Goal: Task Accomplishment & Management: Complete application form

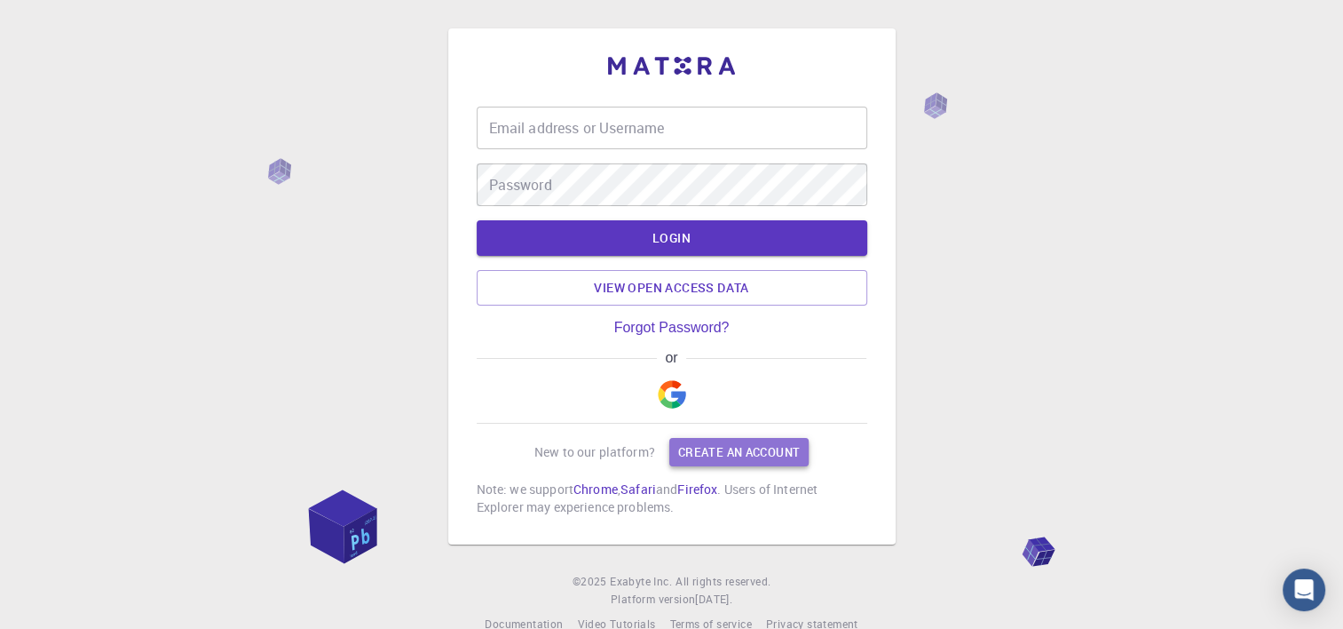
click at [755, 447] on link "Create an account" at bounding box center [738, 452] width 139 height 28
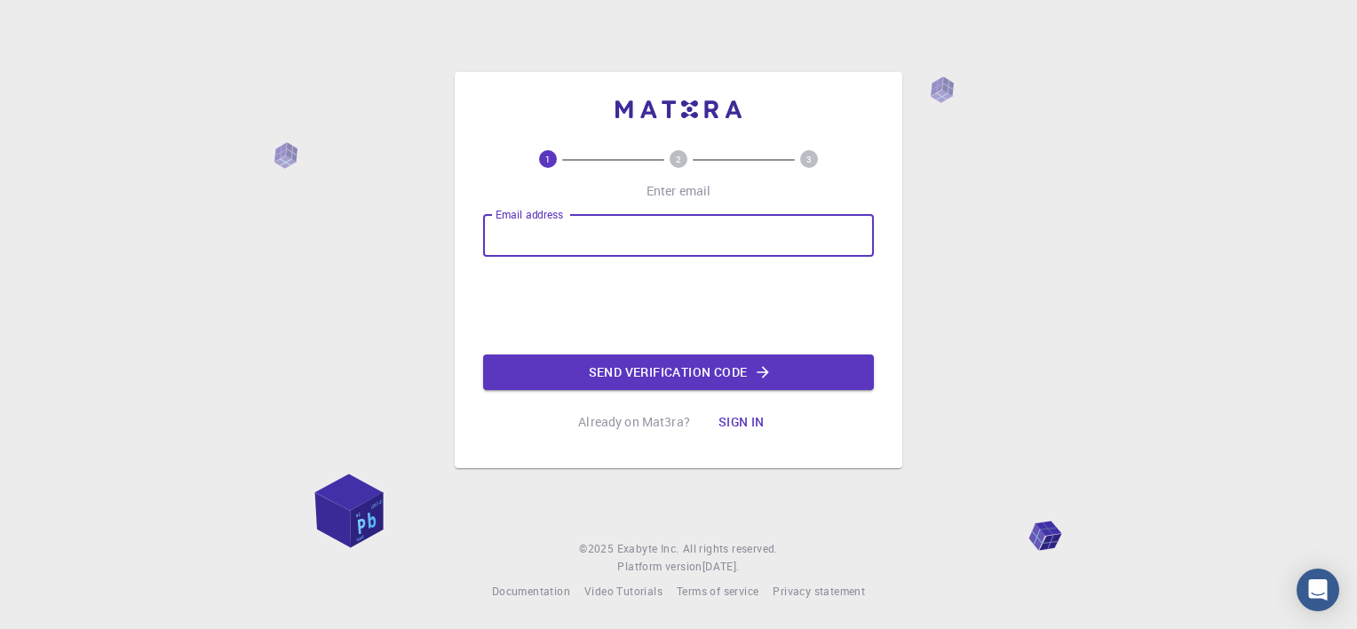
click at [573, 238] on input "Email address" at bounding box center [678, 235] width 391 height 43
type input "trakhit12345@gmail.com"
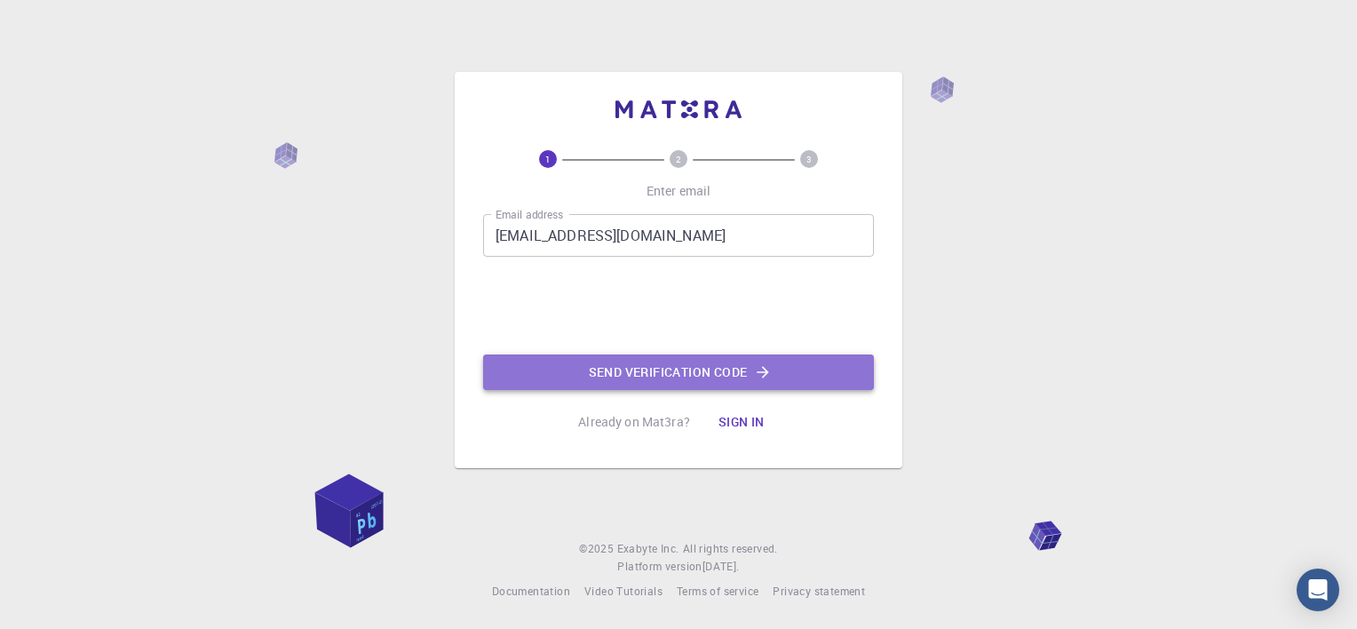
click at [649, 369] on button "Send verification code" at bounding box center [678, 372] width 391 height 36
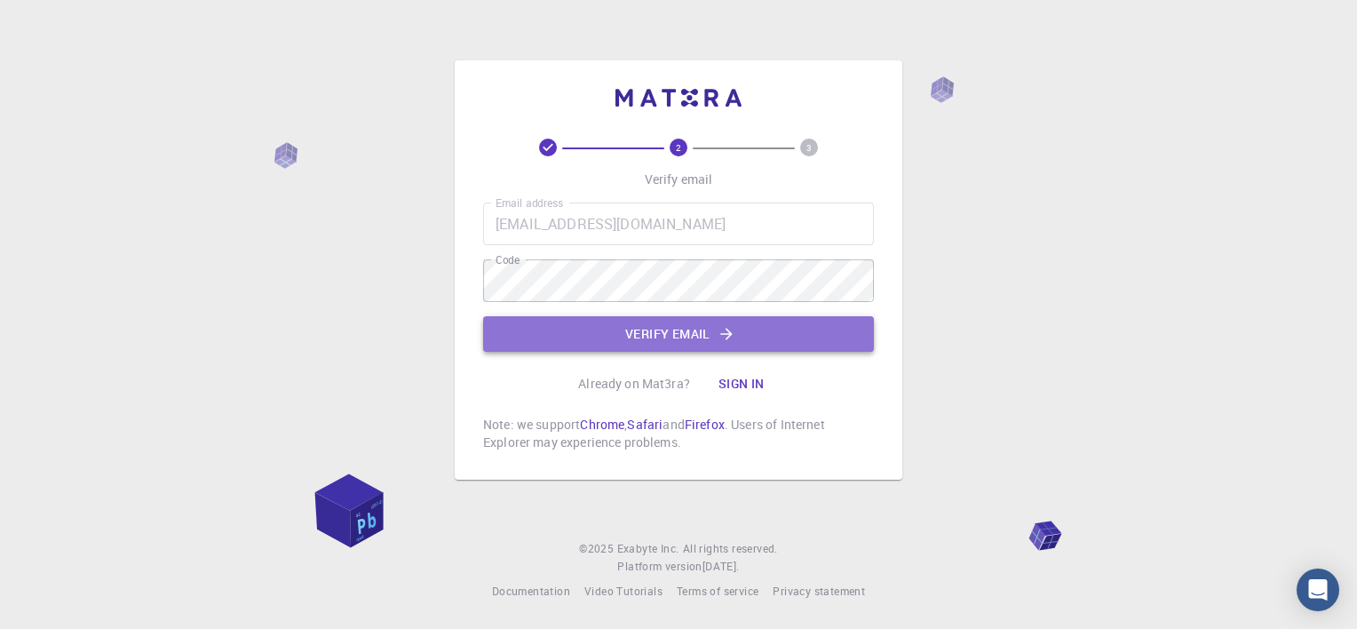
click at [696, 346] on button "Verify email" at bounding box center [678, 334] width 391 height 36
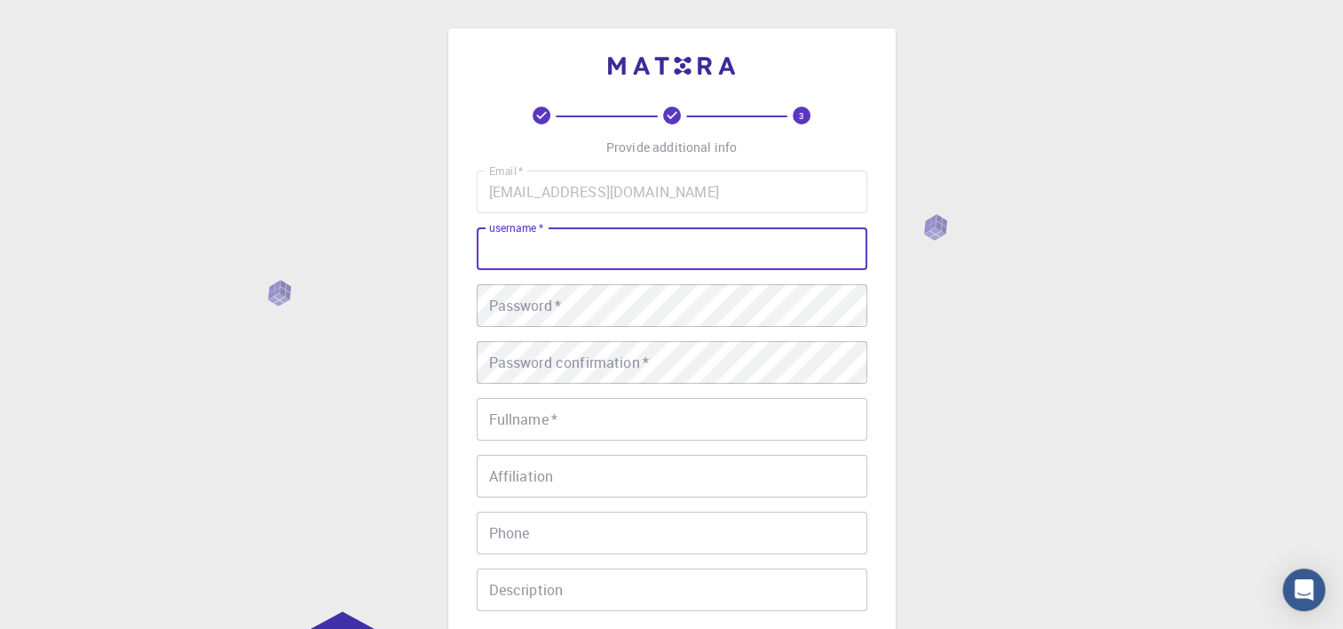
click at [629, 252] on input "username   *" at bounding box center [672, 248] width 391 height 43
type input "Rakhi Tyagi"
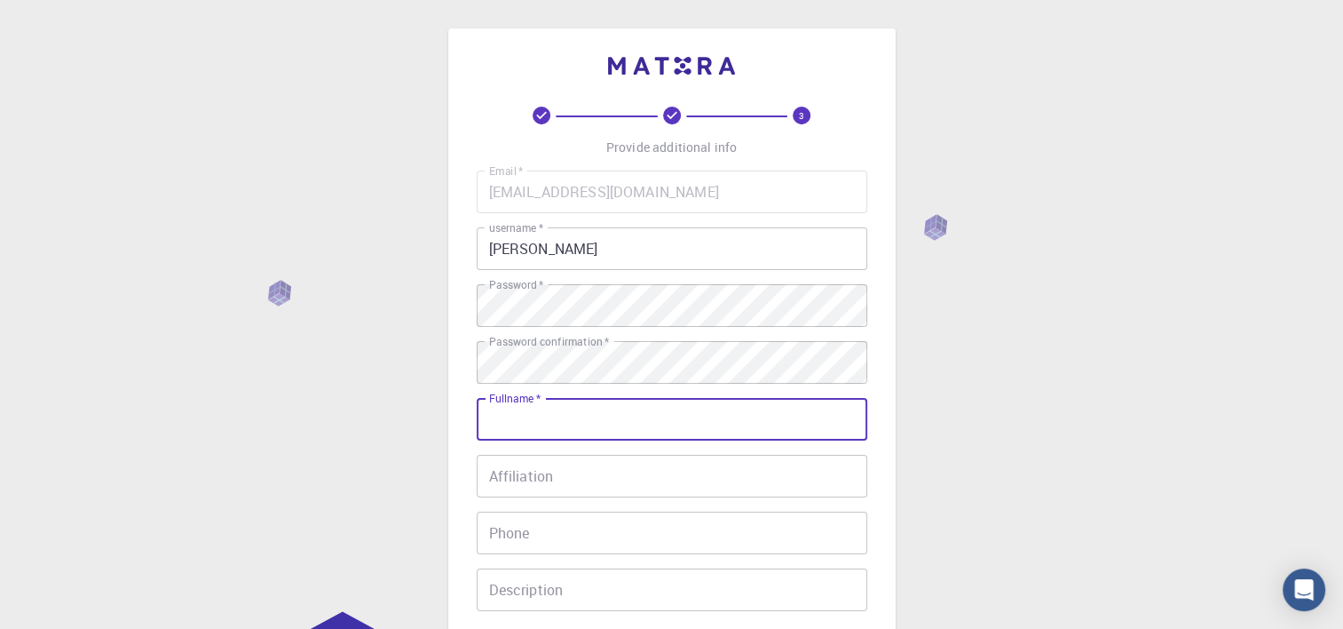
click at [589, 415] on input "Fullname   *" at bounding box center [672, 419] width 391 height 43
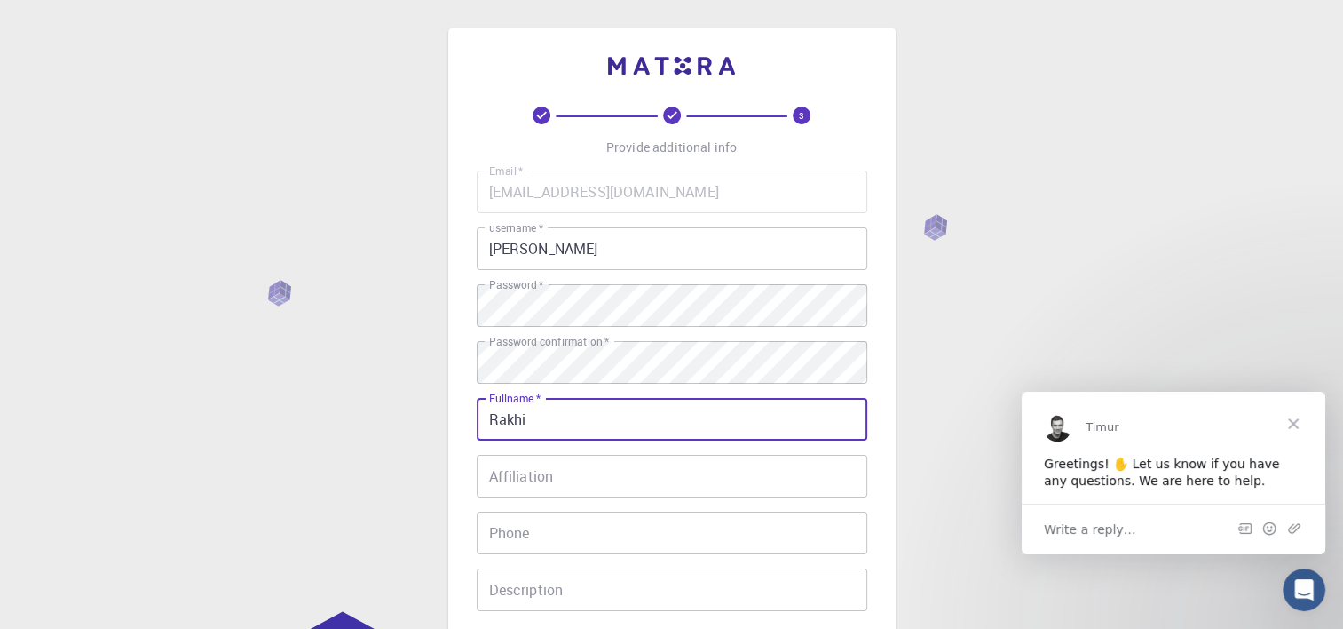
type input "Rakhi"
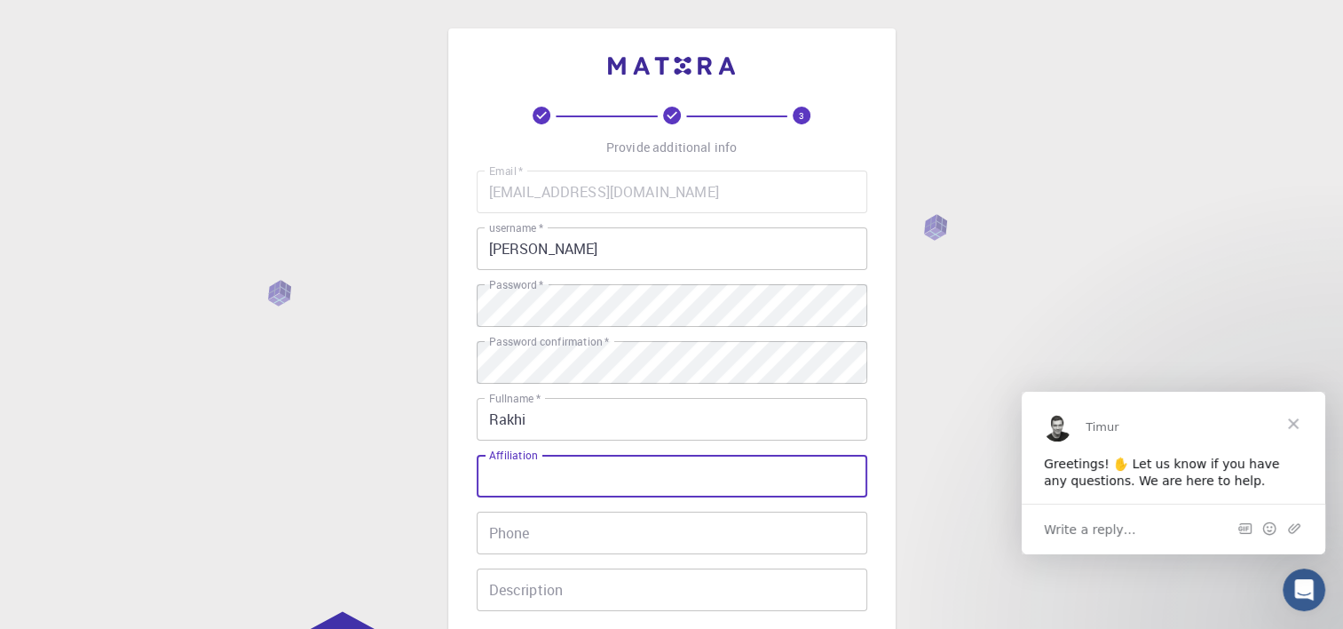
click at [604, 469] on input "Affiliation" at bounding box center [672, 476] width 391 height 43
type input "SARDA BIOPOLYMERS"
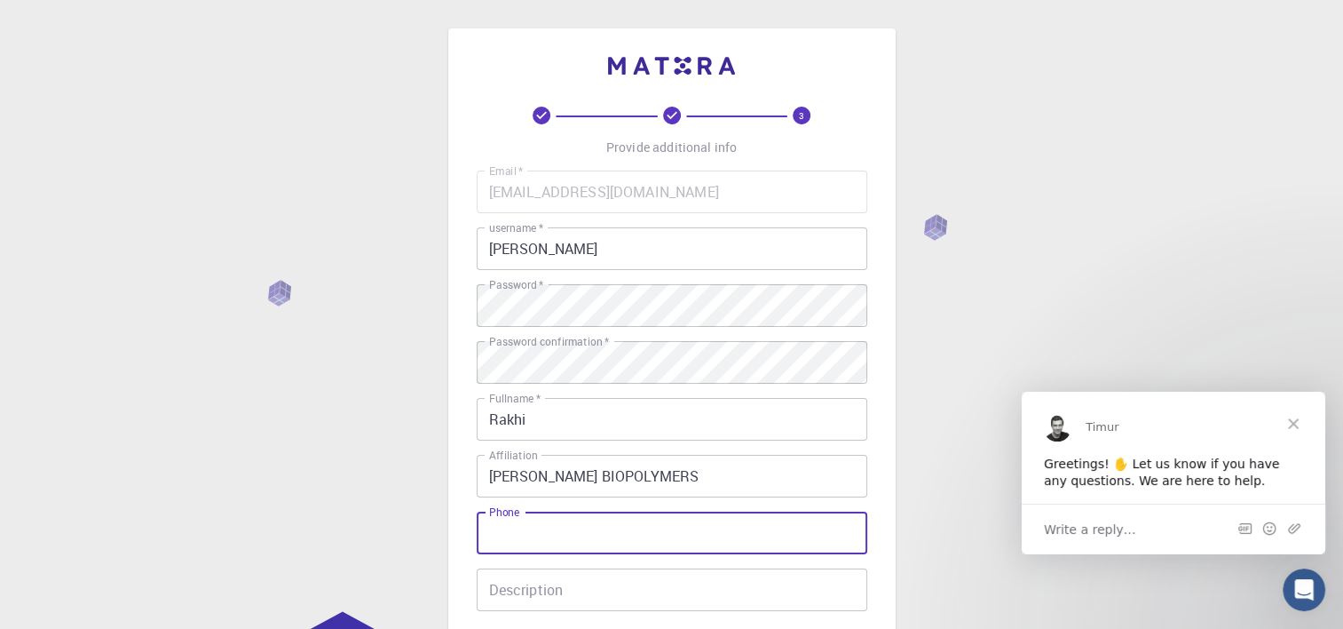
click at [629, 530] on input "Phone" at bounding box center [672, 532] width 391 height 43
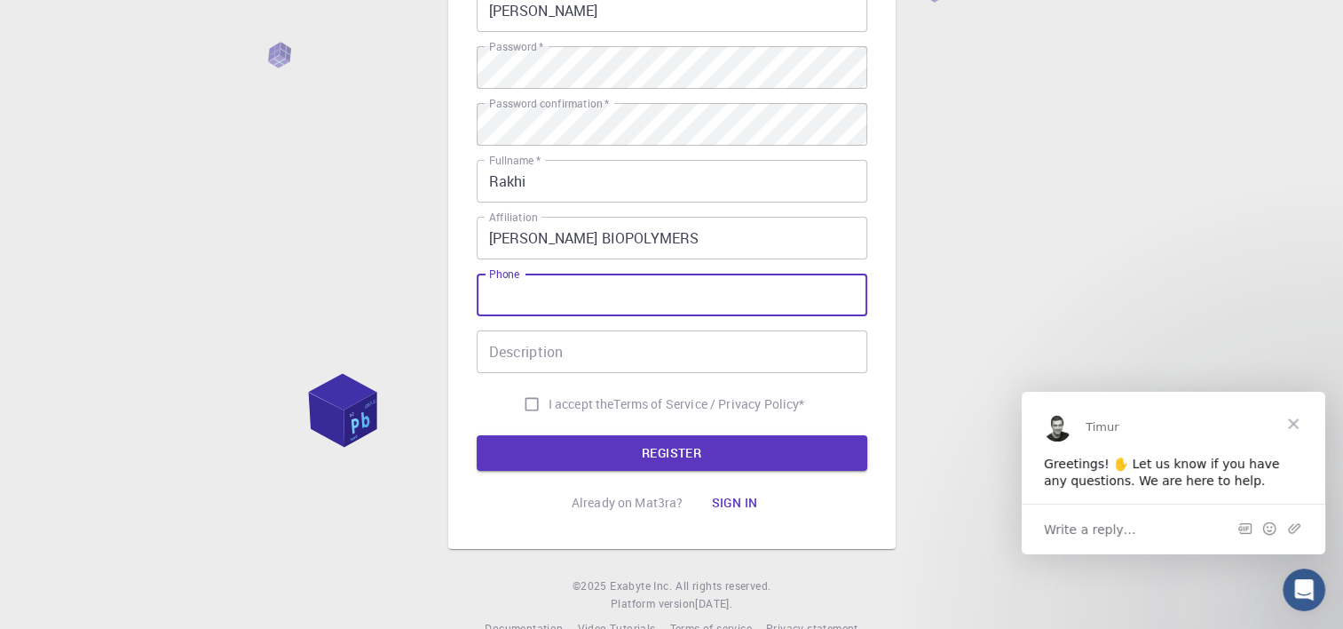
scroll to position [242, 0]
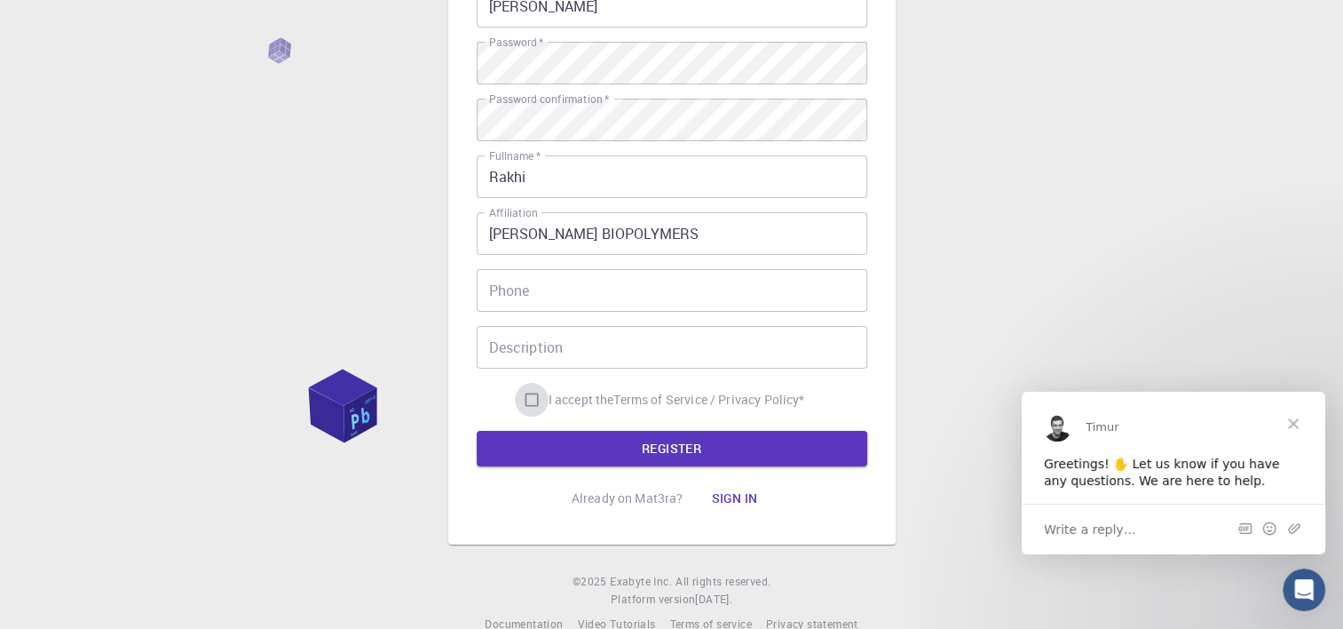
click at [529, 398] on input "I accept the Terms of Service / Privacy Policy *" at bounding box center [532, 400] width 34 height 34
checkbox input "true"
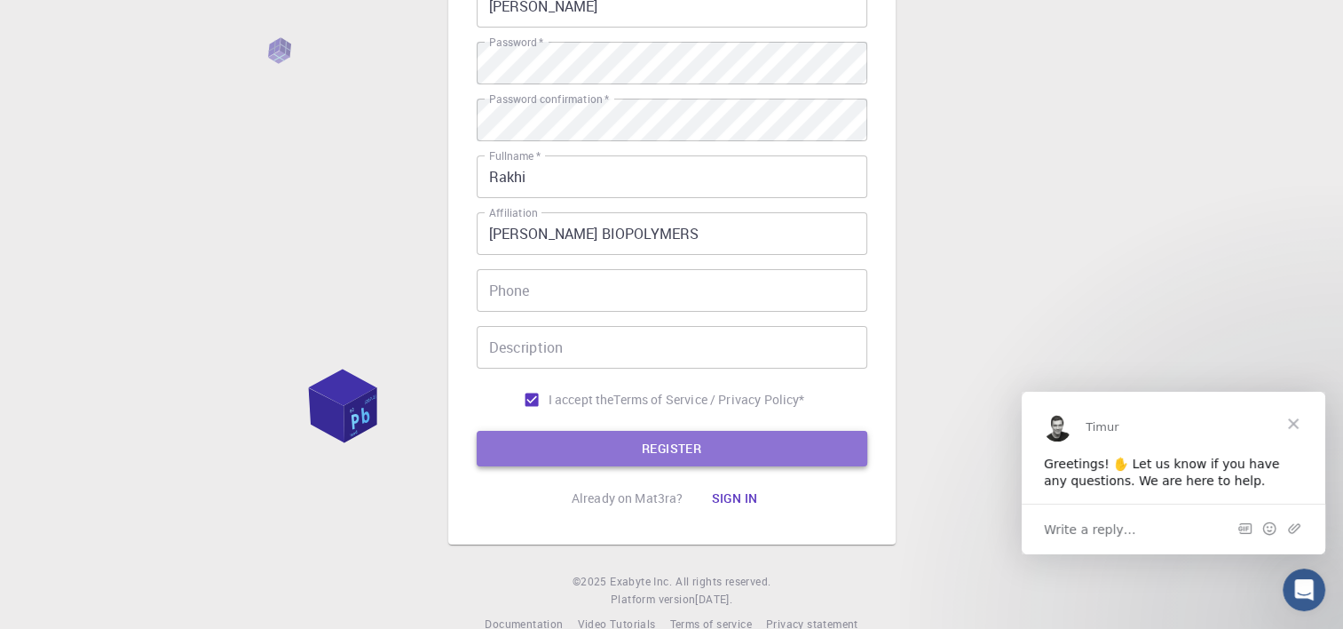
click at [678, 449] on button "REGISTER" at bounding box center [672, 449] width 391 height 36
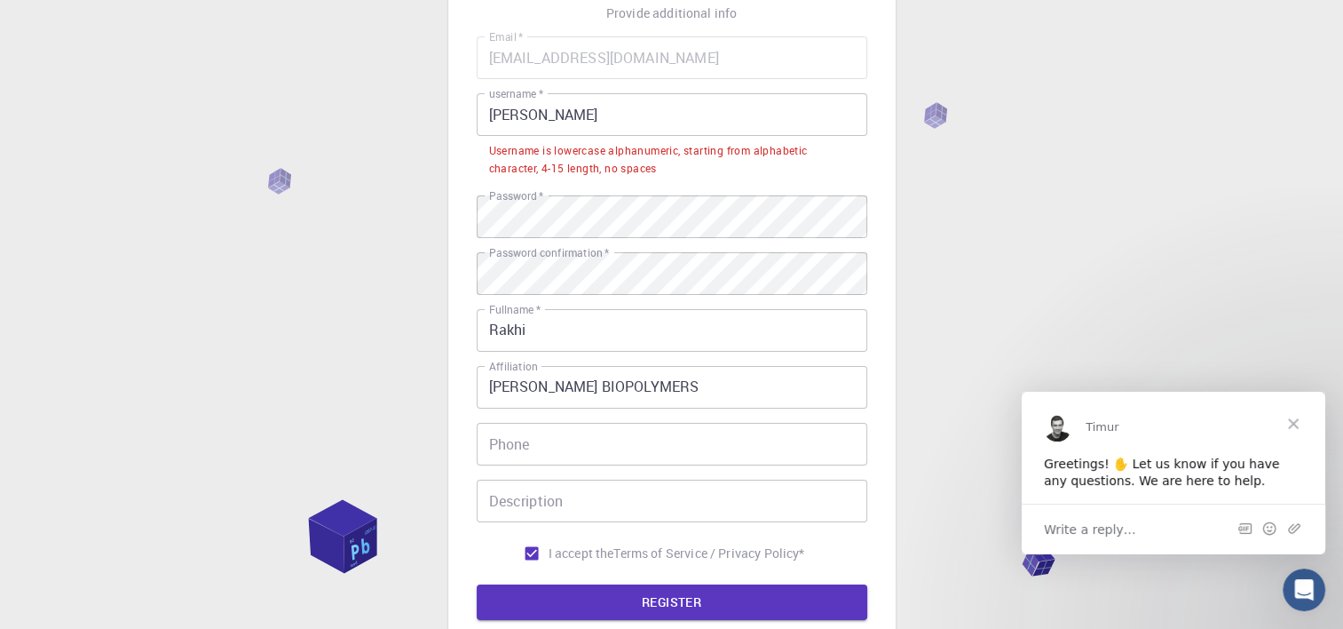
scroll to position [129, 0]
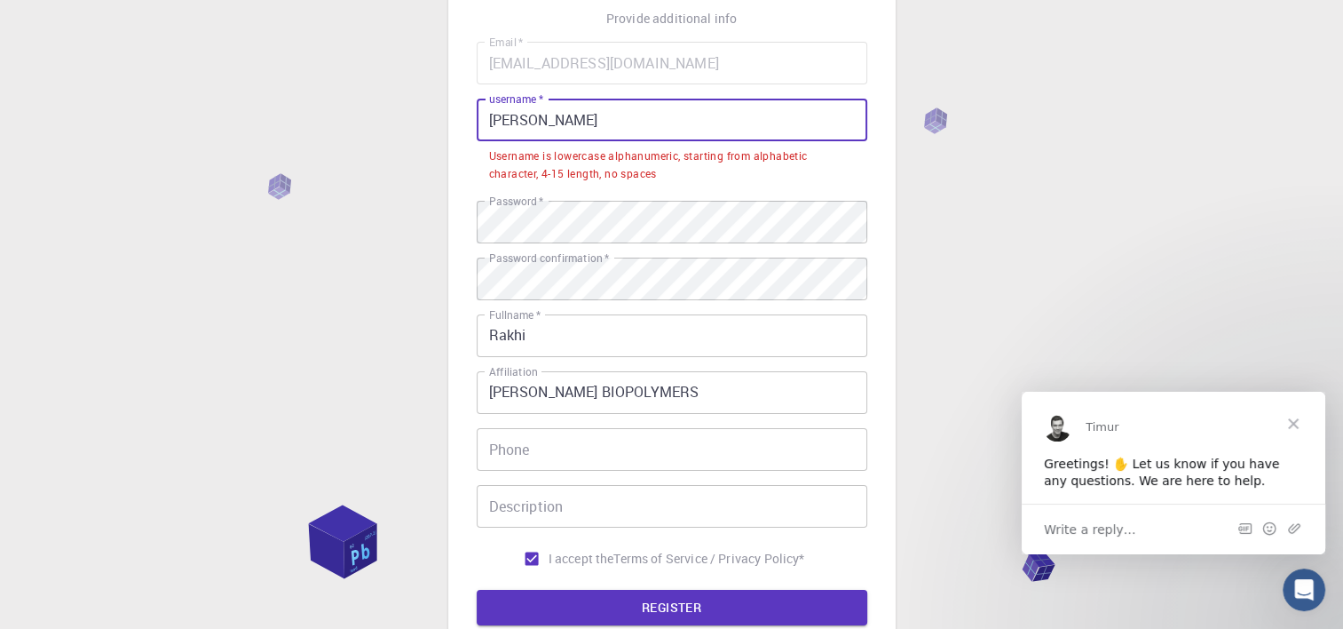
drag, startPoint x: 574, startPoint y: 120, endPoint x: 460, endPoint y: 120, distance: 114.5
click at [460, 120] on div "3 Provide additional info Email   * trakhit12345@gmail.com Email   * username  …" at bounding box center [671, 301] width 447 height 803
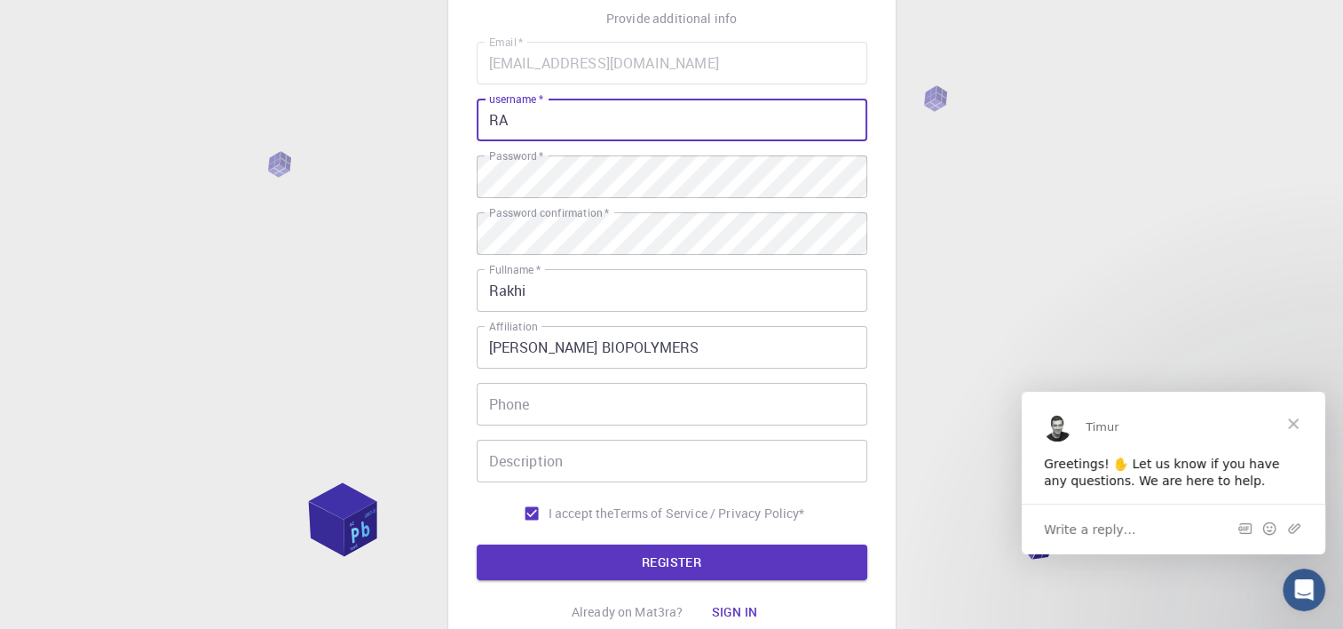
type input "R"
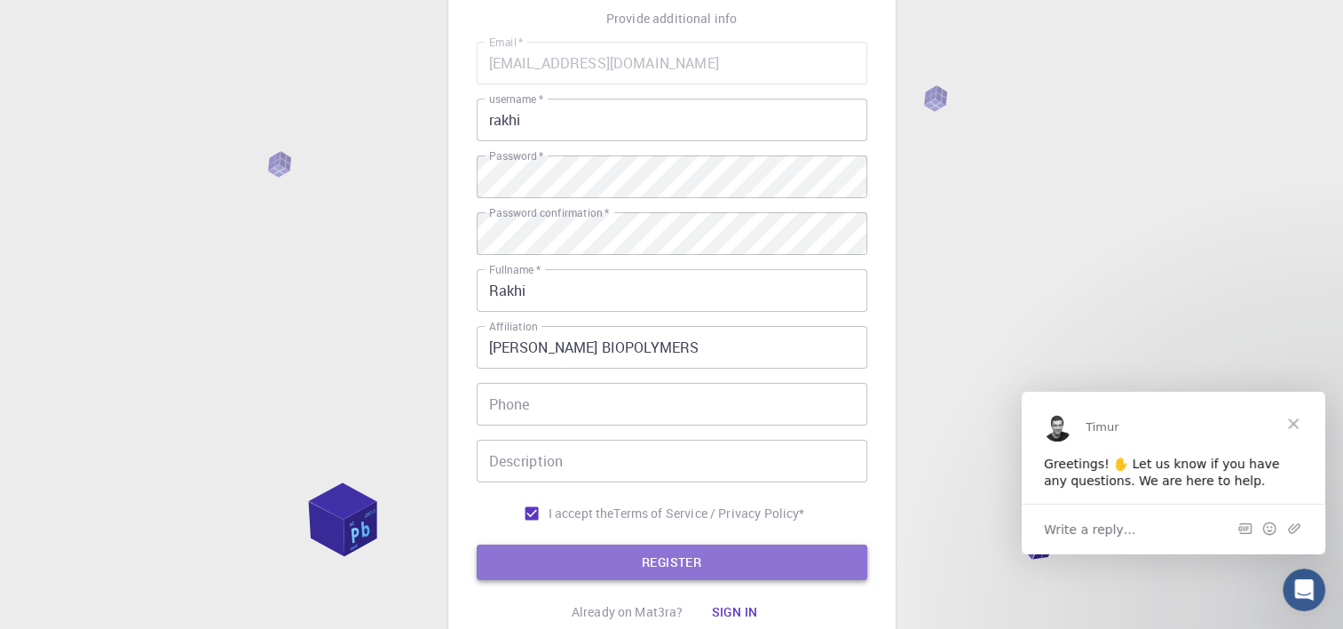
click at [736, 558] on button "REGISTER" at bounding box center [672, 562] width 391 height 36
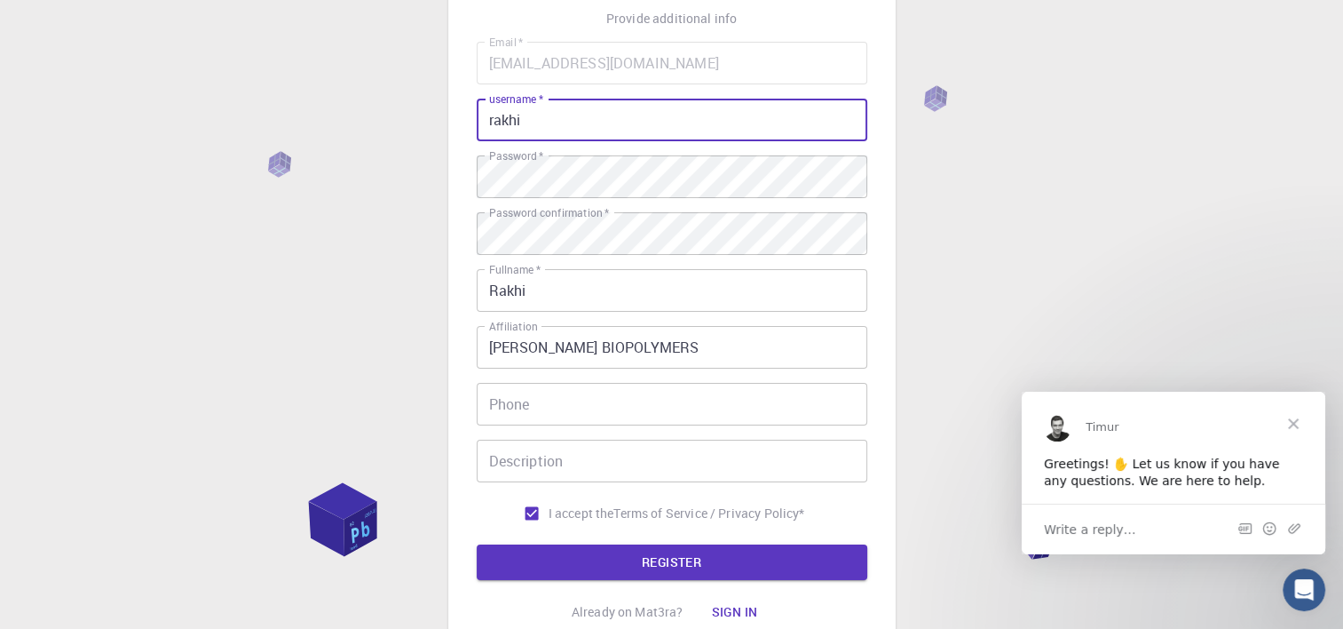
click at [533, 121] on input "rakhi" at bounding box center [672, 120] width 391 height 43
type input "rakhityagi"
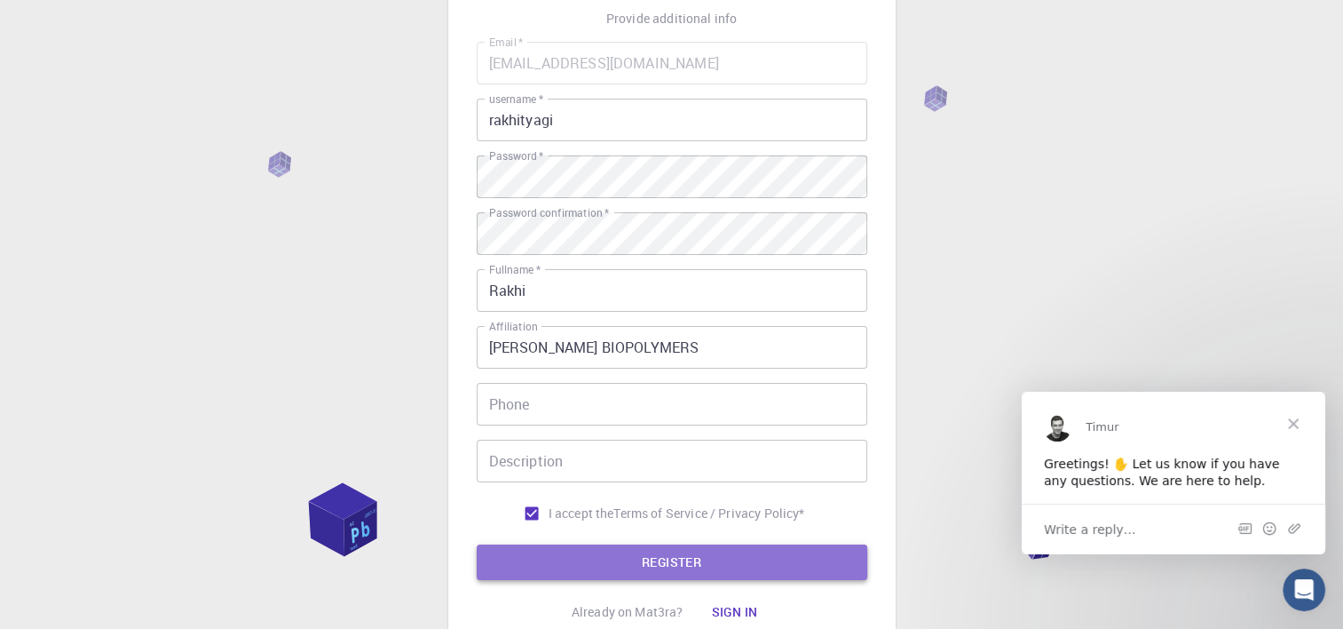
click at [714, 556] on button "REGISTER" at bounding box center [672, 562] width 391 height 36
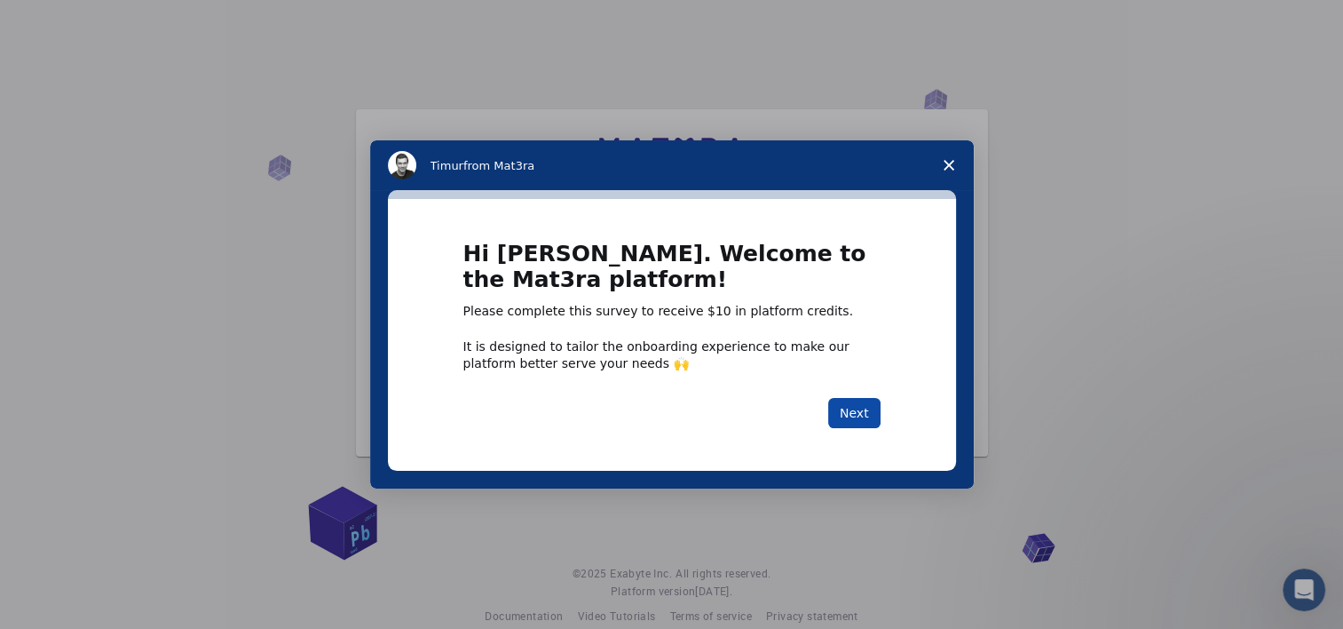
click at [871, 413] on button "Next" at bounding box center [854, 413] width 52 height 30
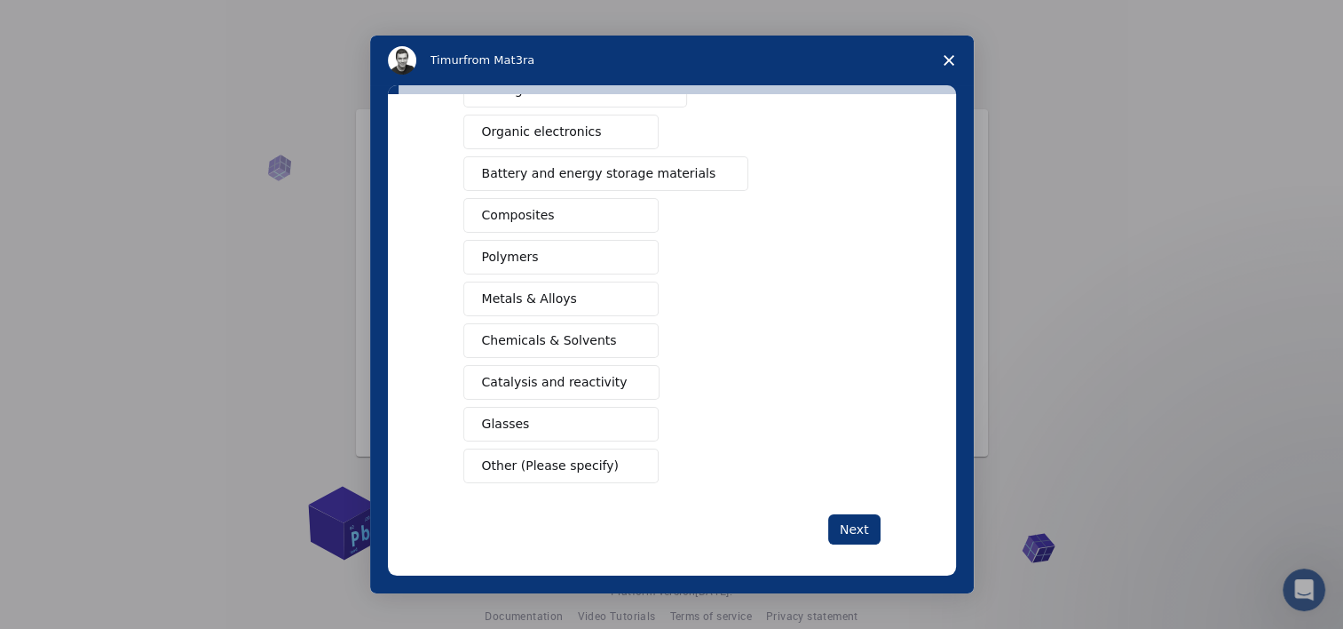
scroll to position [213, 0]
click at [511, 262] on span "Polymers" at bounding box center [510, 260] width 57 height 19
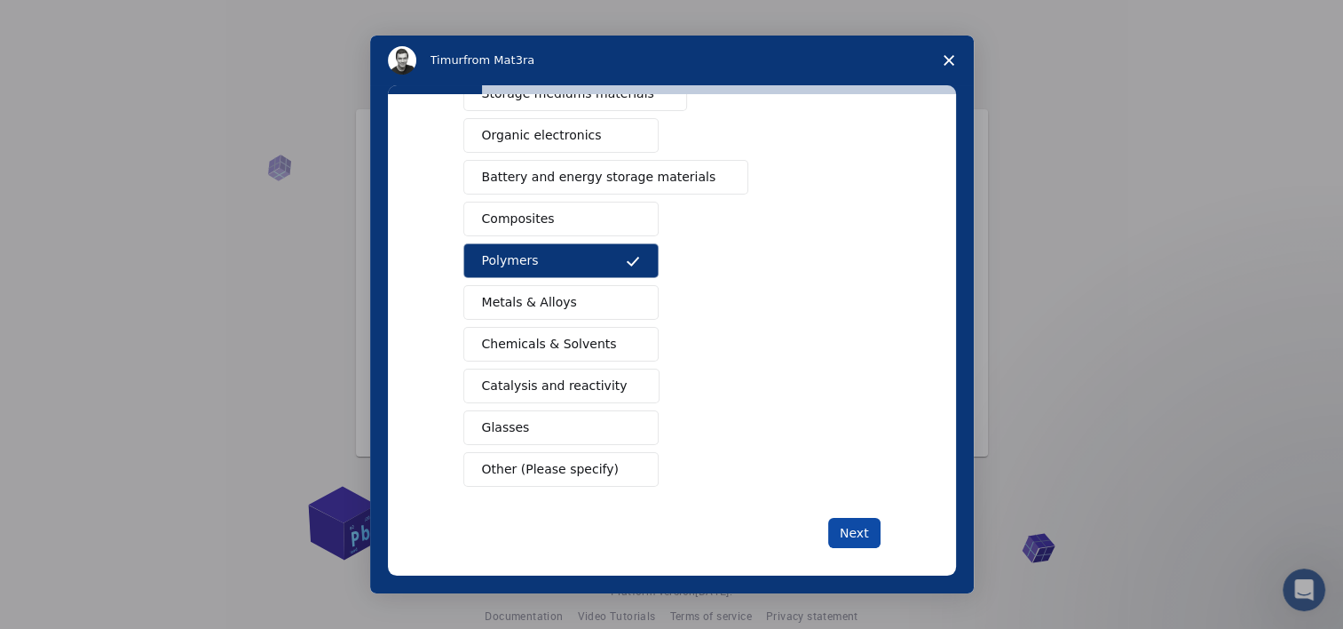
click at [853, 535] on button "Next" at bounding box center [854, 533] width 52 height 30
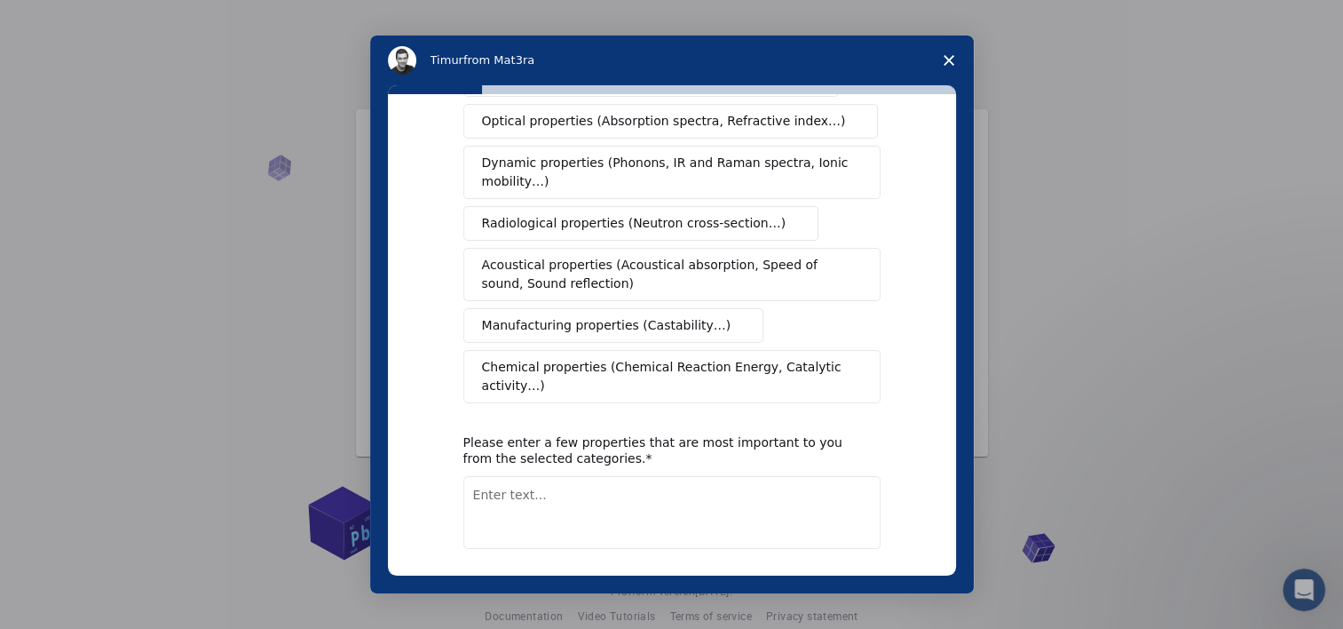
scroll to position [0, 0]
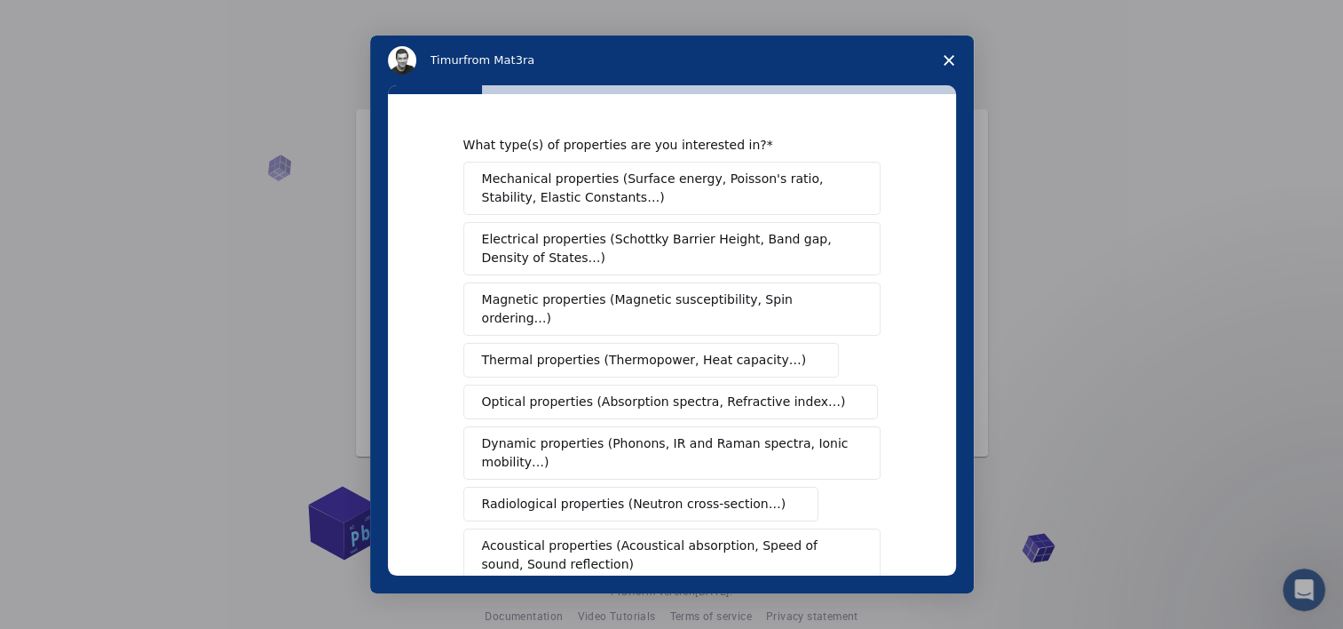
click at [773, 392] on span "Optical properties (Absorption spectra, Refractive index…)" at bounding box center [664, 401] width 364 height 19
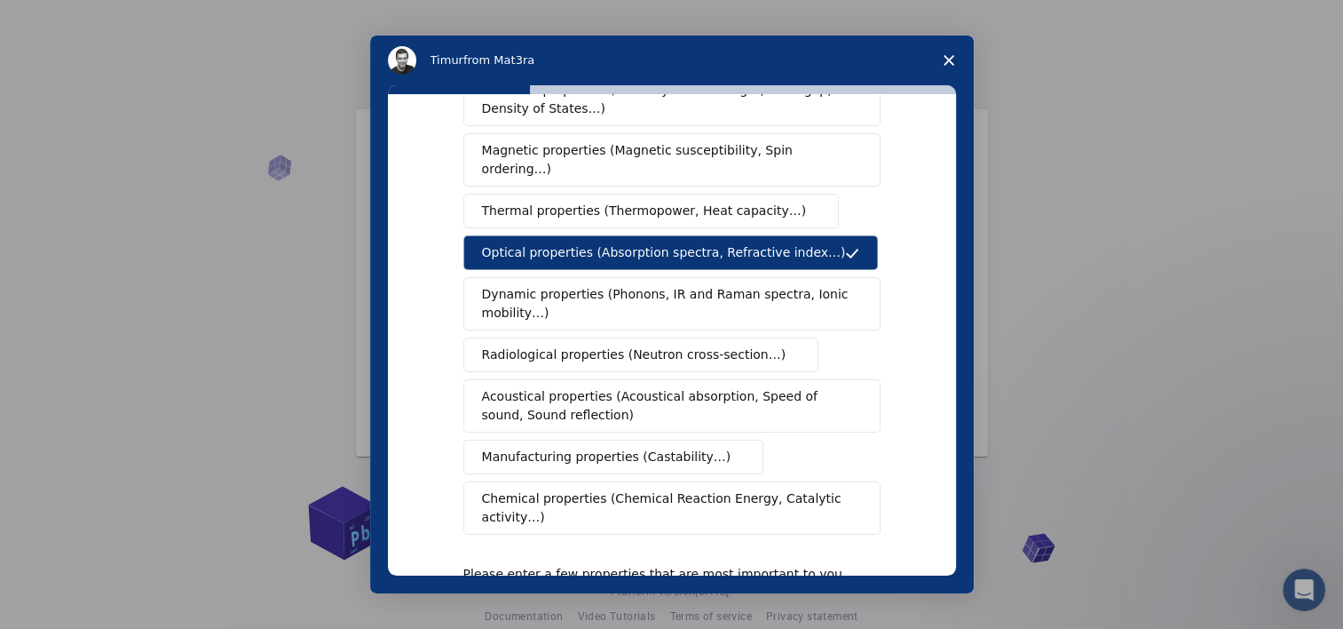
scroll to position [155, 0]
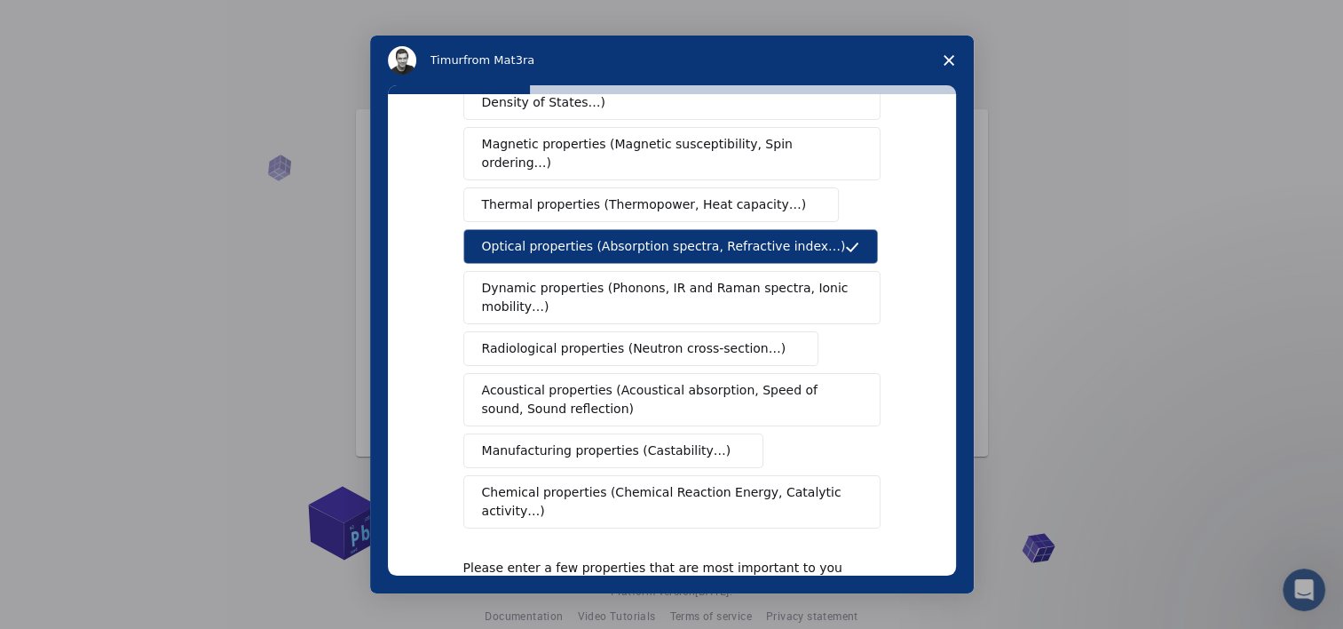
click at [710, 433] on button "Manufacturing properties (Castability…)" at bounding box center [613, 450] width 301 height 35
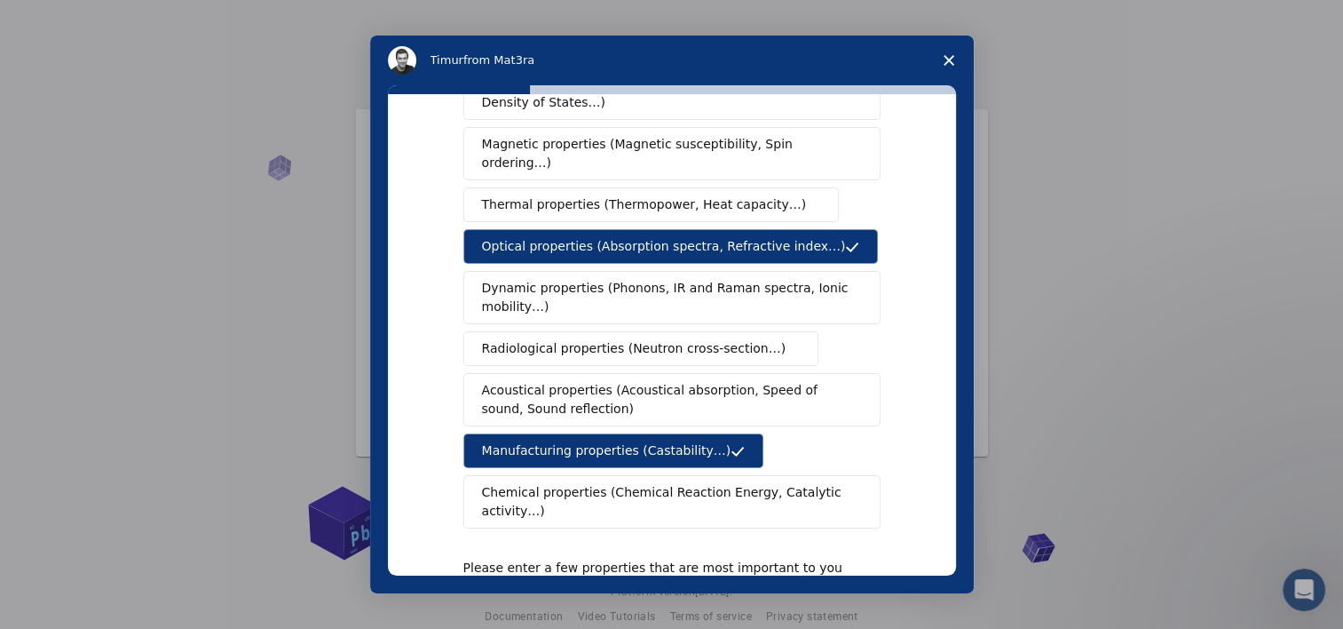
scroll to position [316, 0]
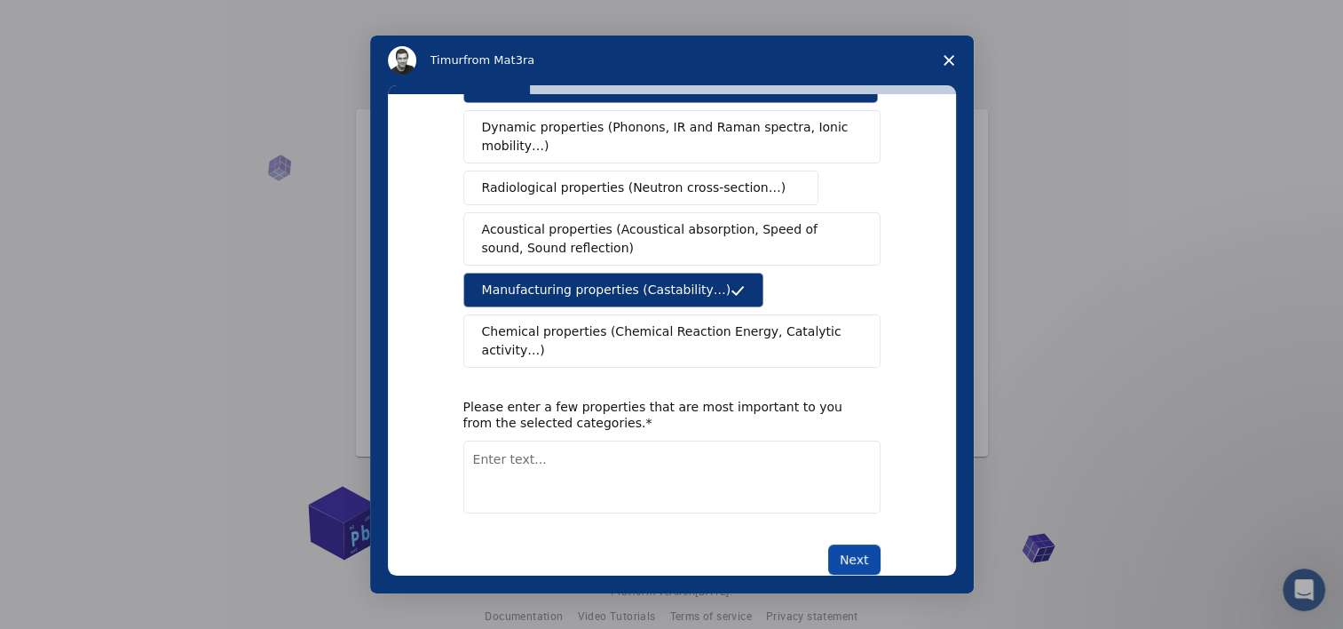
click at [846, 544] on button "Next" at bounding box center [854, 559] width 52 height 30
click at [602, 444] on textarea "Enter text..." at bounding box center [671, 476] width 417 height 73
type textarea "Transparency, castability"
click at [842, 544] on button "Next" at bounding box center [854, 559] width 52 height 30
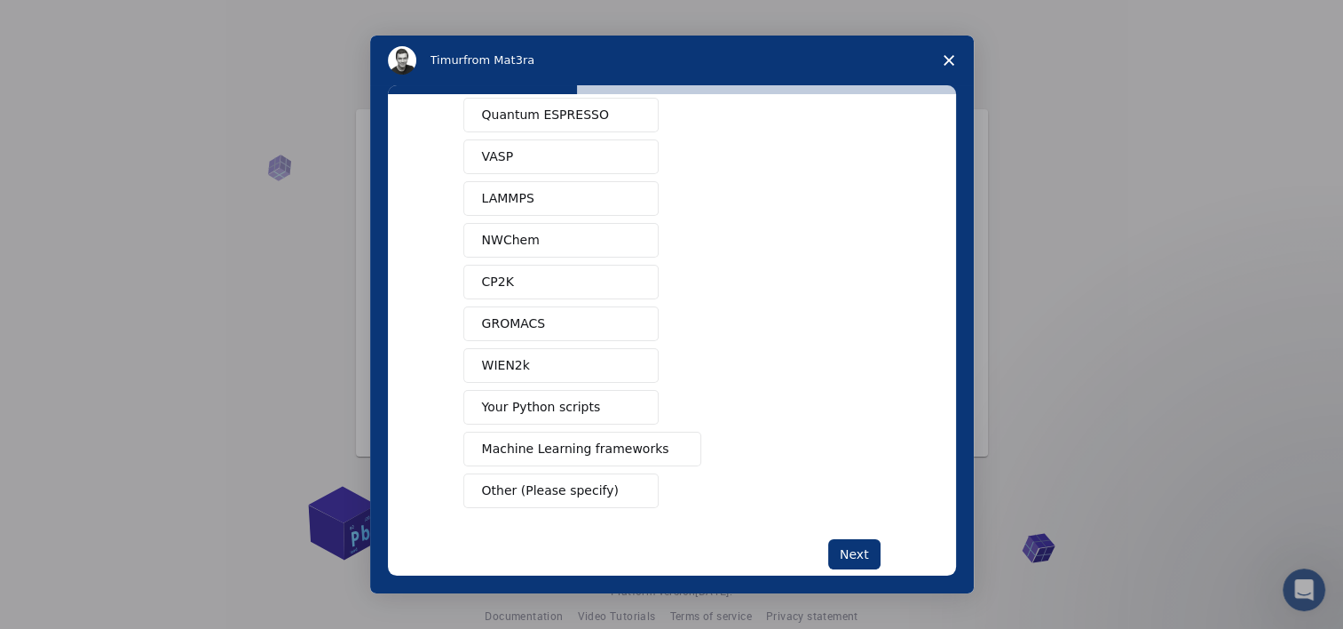
scroll to position [96, 0]
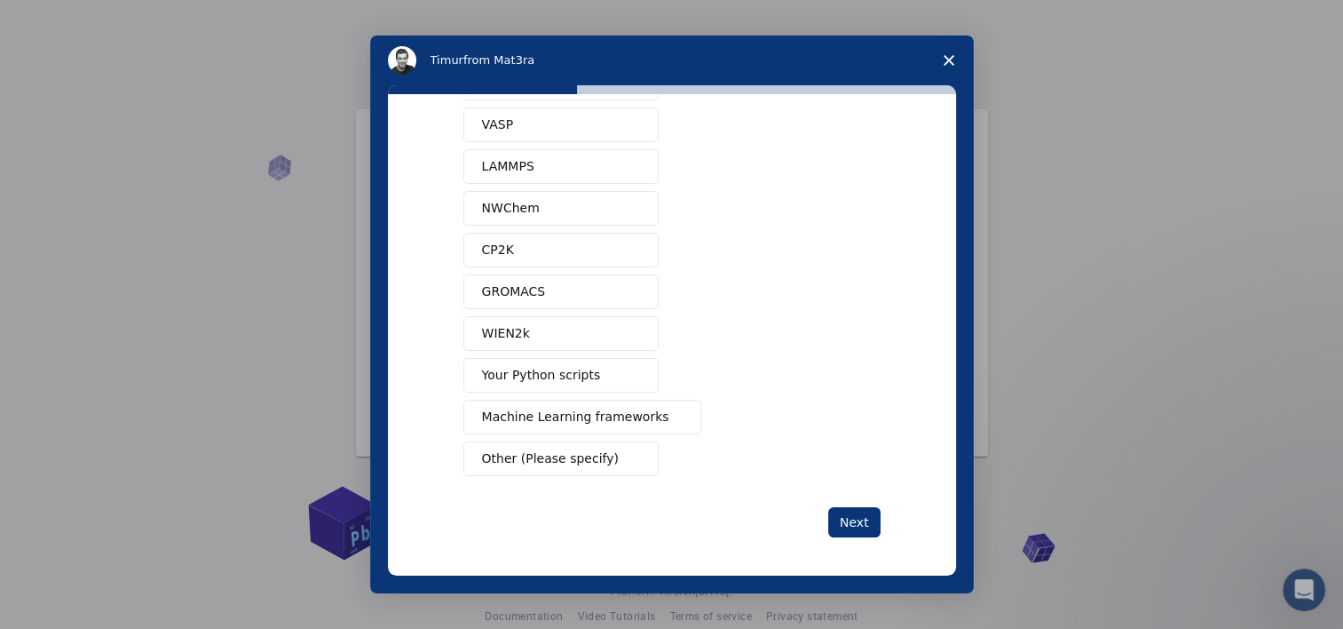
click at [575, 458] on span "Other (Please specify)" at bounding box center [550, 458] width 137 height 19
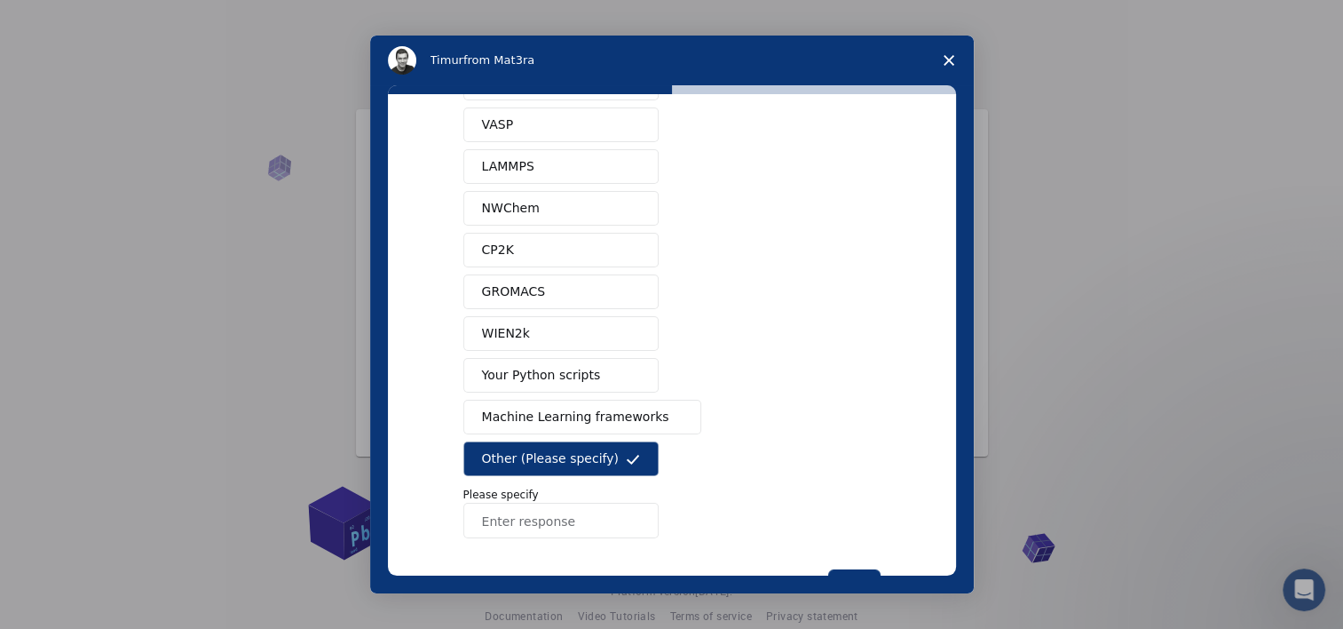
click at [565, 521] on input "Enter response" at bounding box center [560, 520] width 195 height 36
type input "chemidraw"
click at [849, 569] on button "Next" at bounding box center [854, 584] width 52 height 30
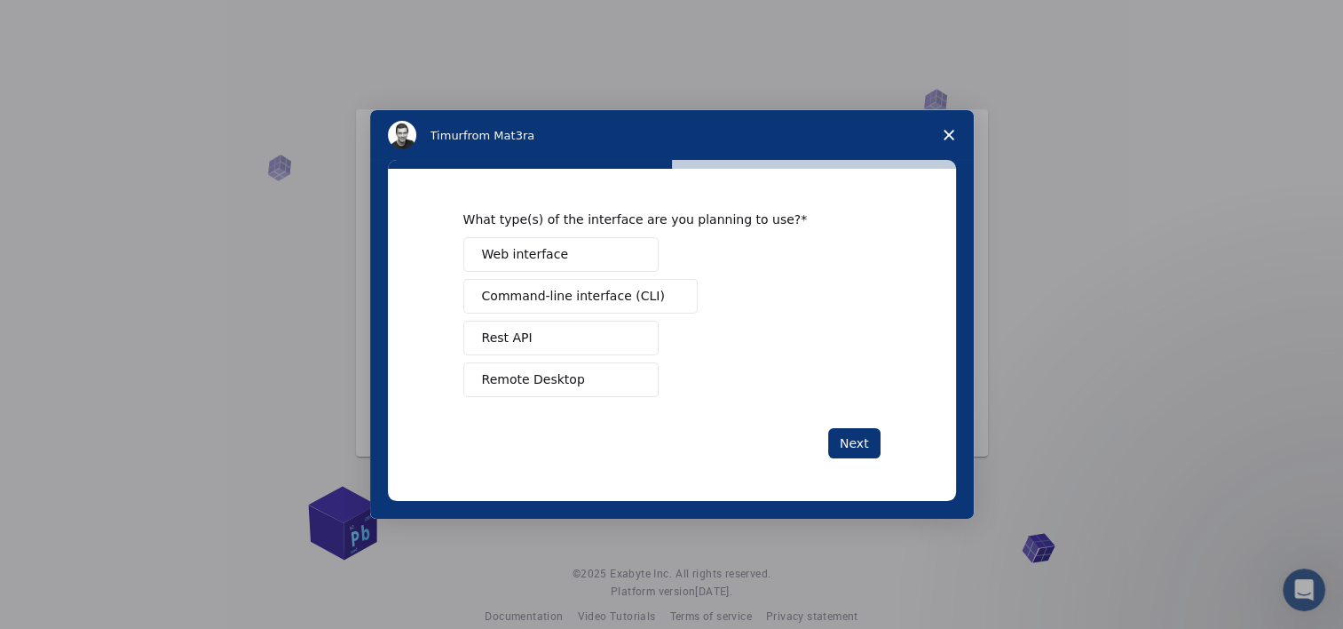
click at [568, 387] on span "Remote Desktop" at bounding box center [533, 379] width 103 height 19
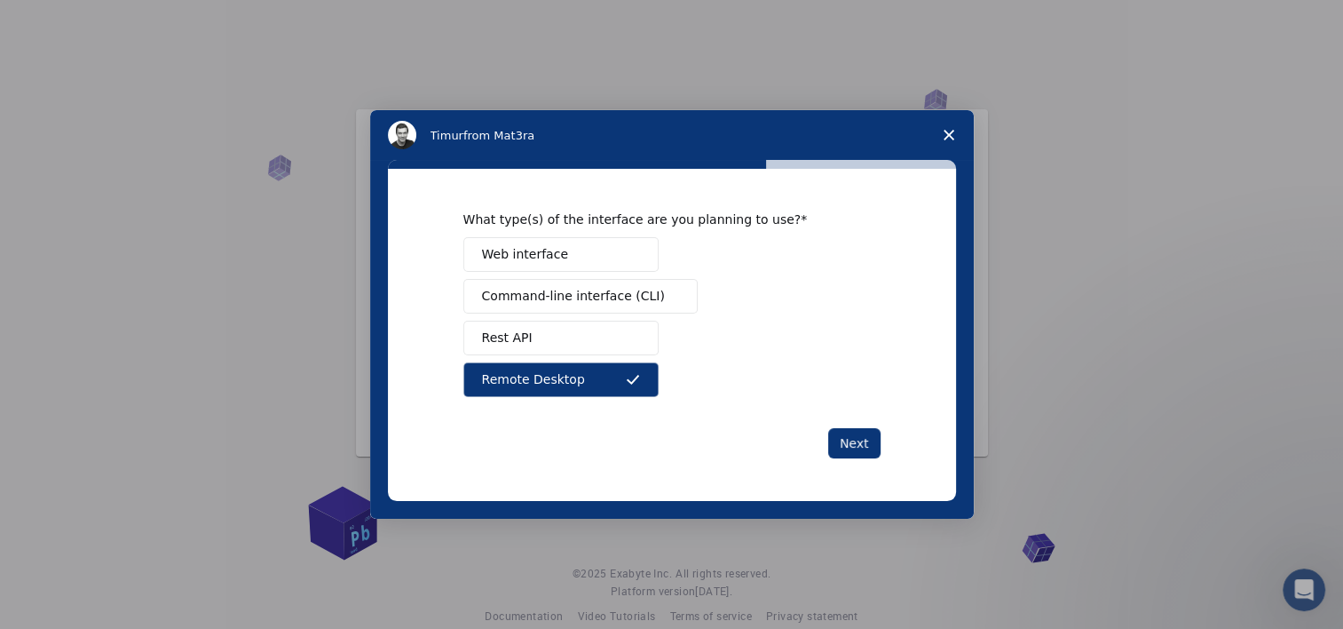
click at [586, 249] on button "Web interface" at bounding box center [560, 254] width 195 height 35
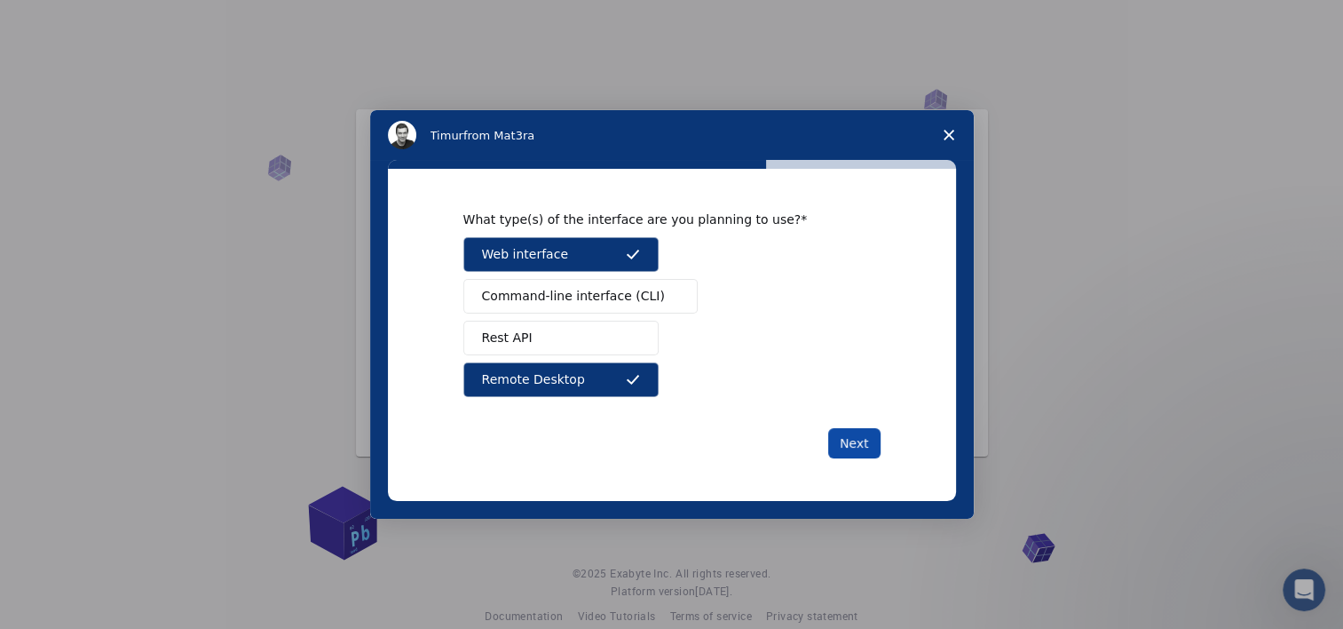
click at [846, 439] on button "Next" at bounding box center [854, 443] width 52 height 30
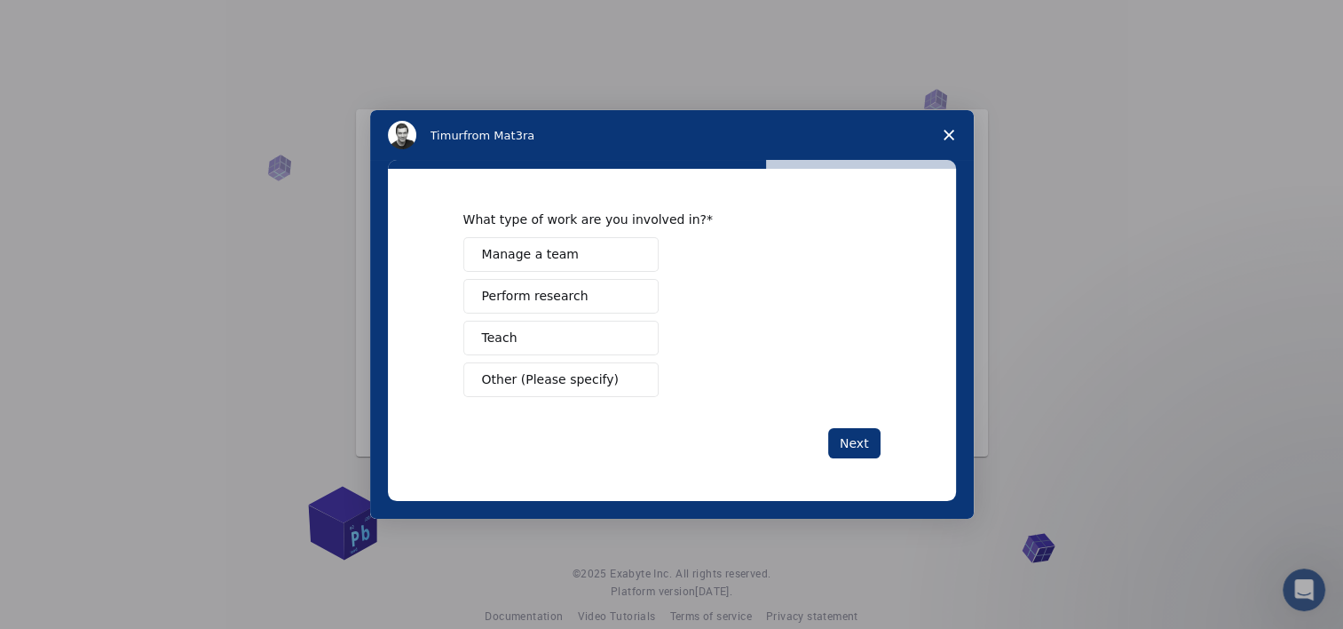
click at [575, 289] on button "Perform research" at bounding box center [560, 296] width 195 height 35
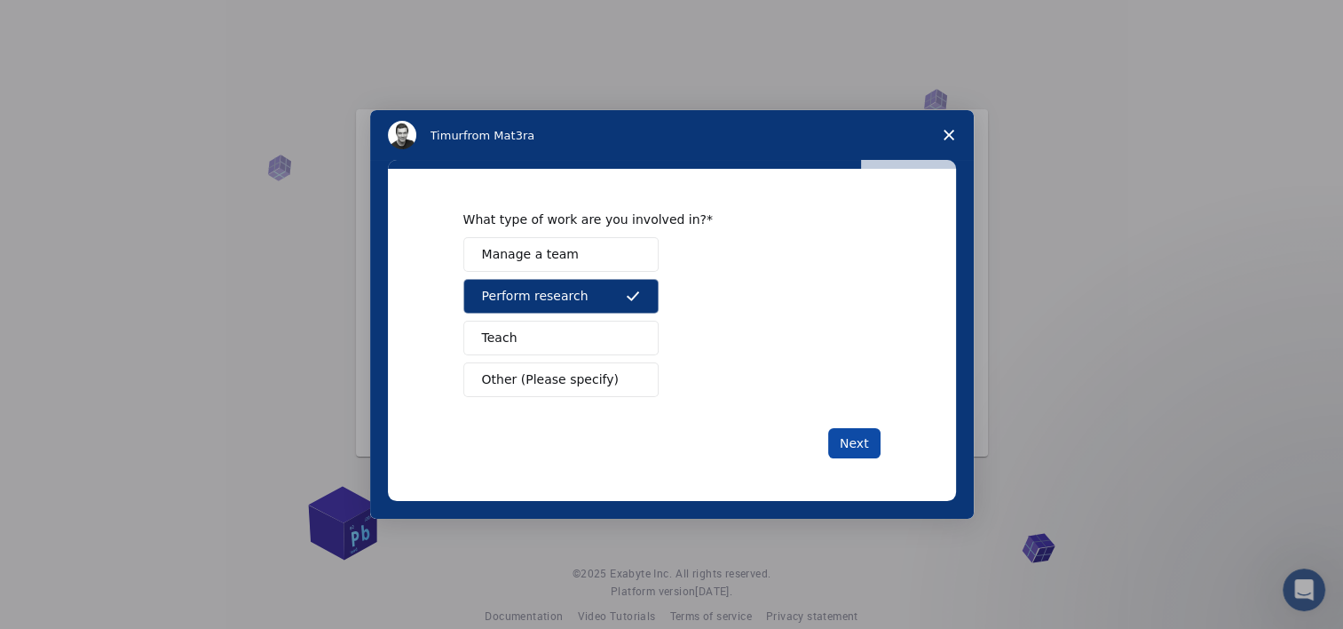
click at [857, 437] on button "Next" at bounding box center [854, 443] width 52 height 30
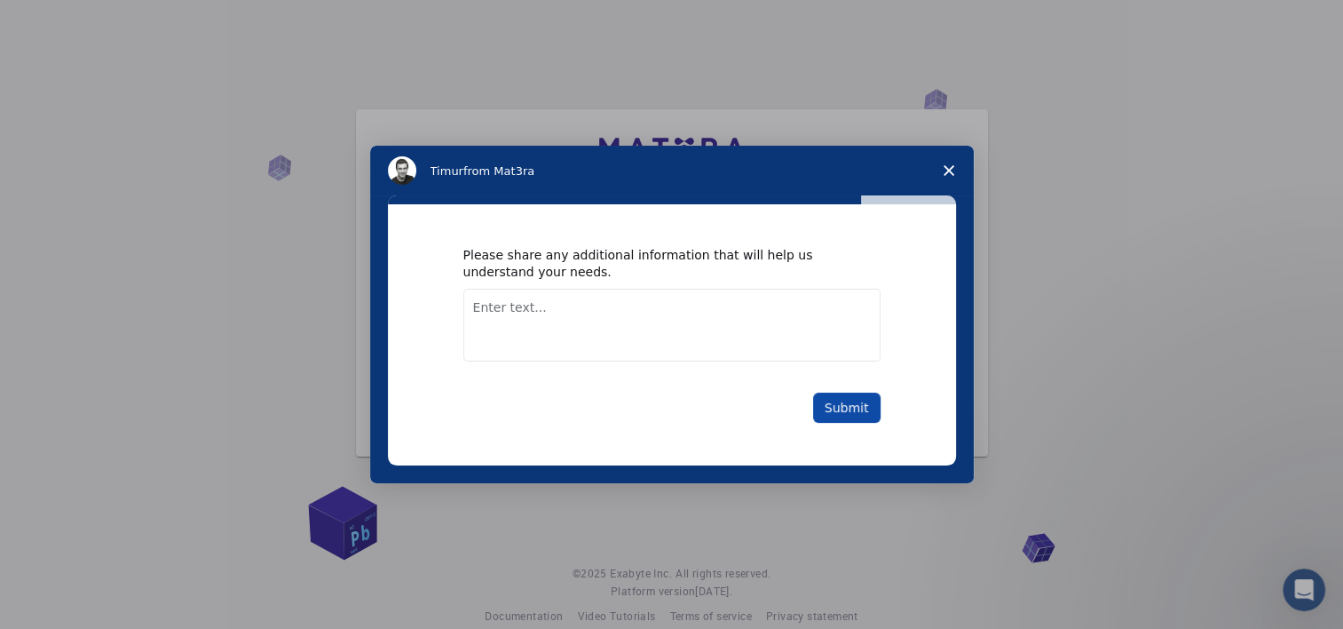
click at [854, 396] on button "Submit" at bounding box center [846, 407] width 67 height 30
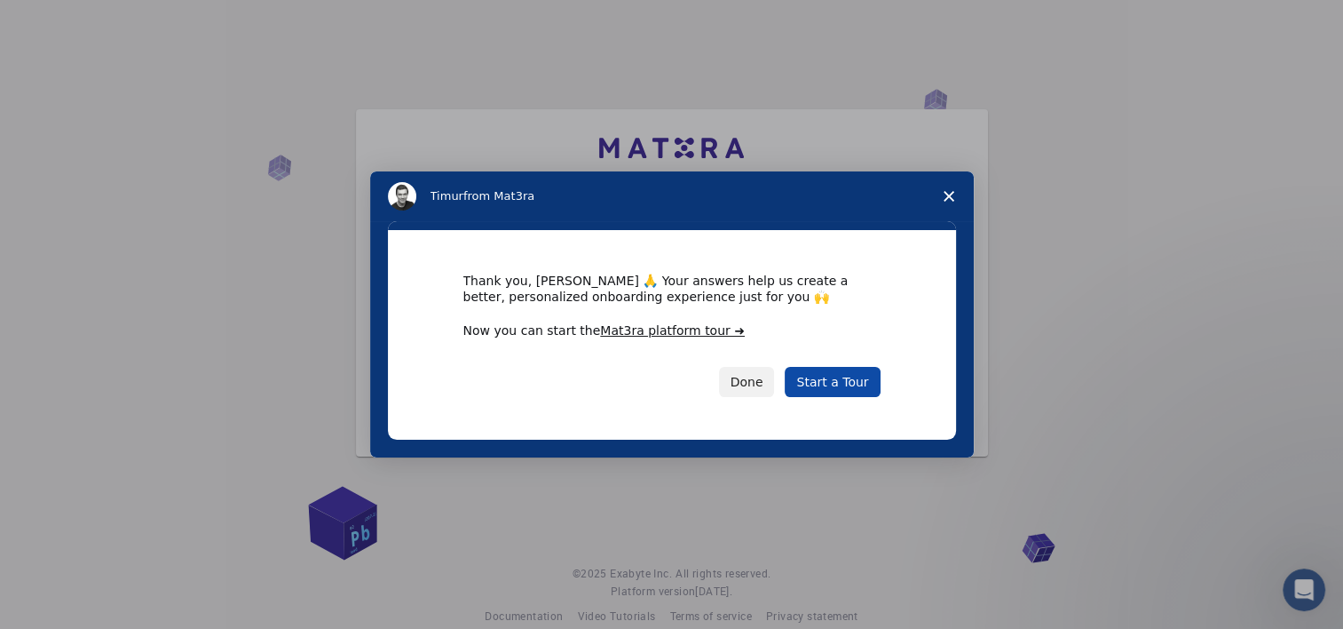
click at [852, 382] on link "Start a Tour" at bounding box center [832, 382] width 95 height 30
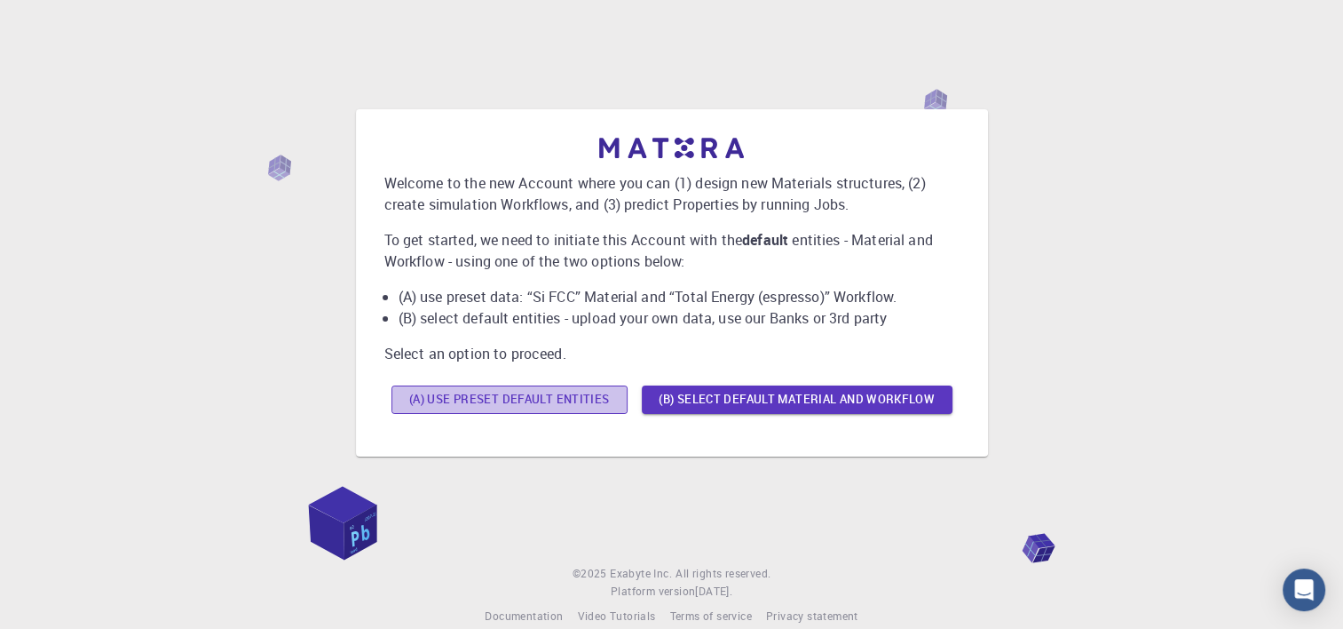
click at [518, 401] on button "(A) Use preset default entities" at bounding box center [510, 399] width 236 height 28
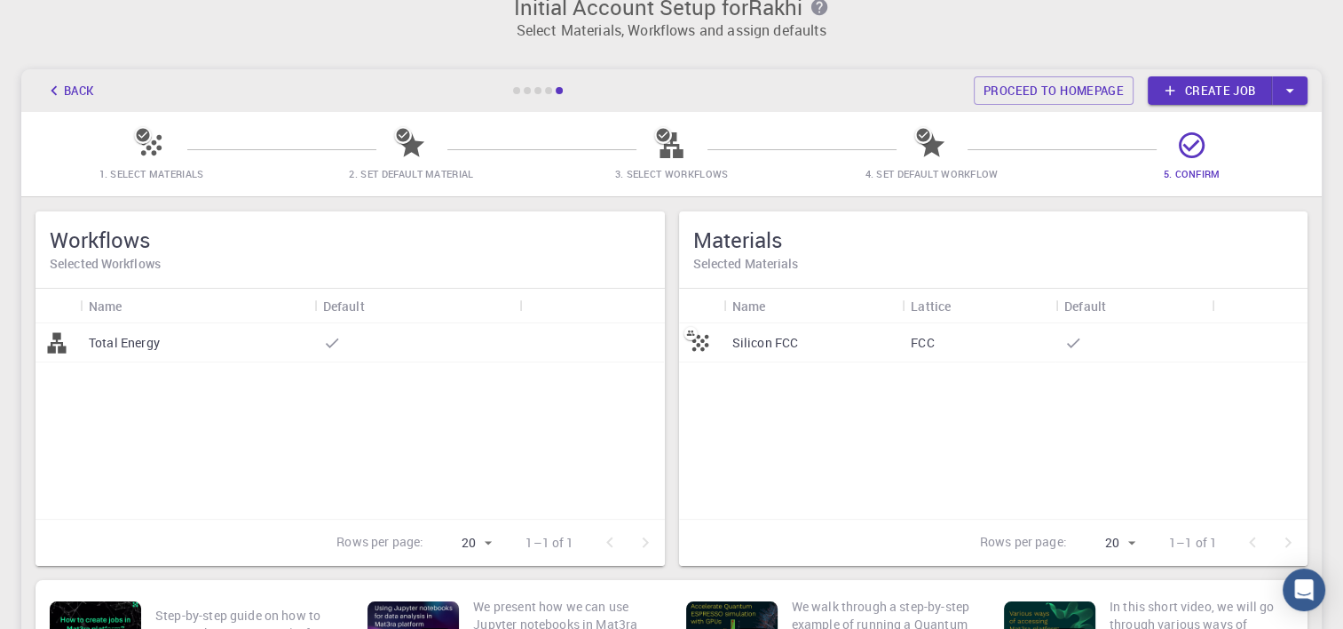
scroll to position [16, 0]
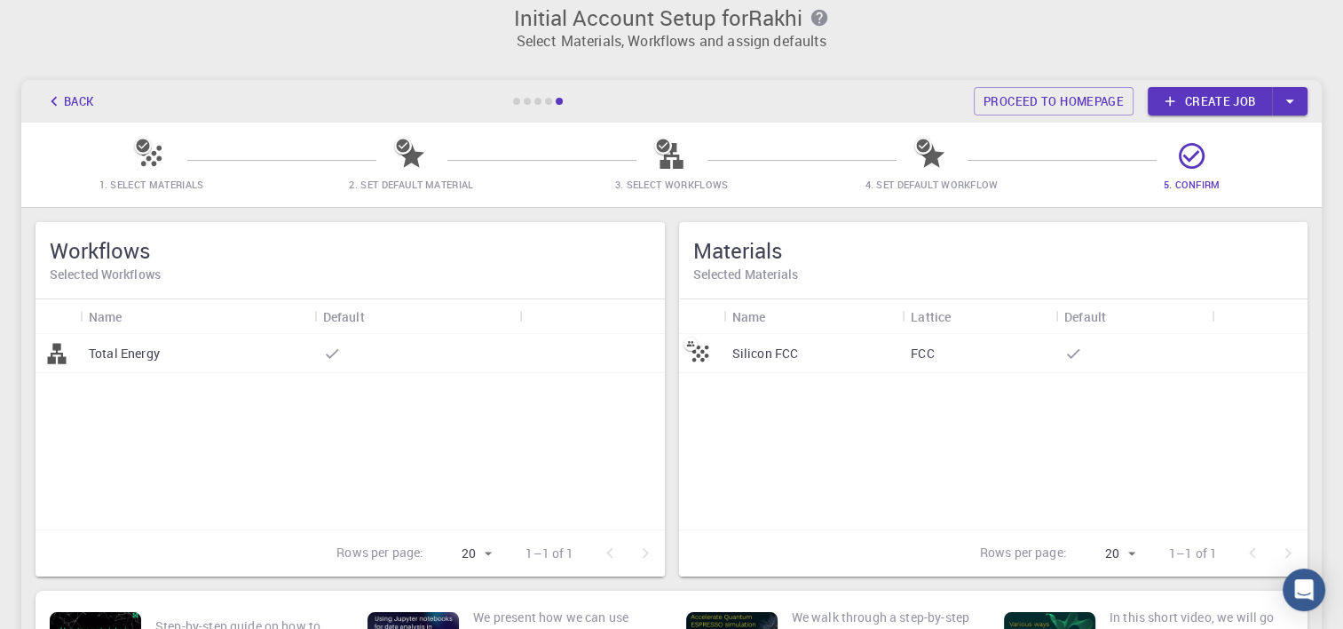
click at [139, 146] on icon at bounding box center [143, 146] width 18 height 18
click at [1189, 157] on icon at bounding box center [1191, 155] width 31 height 31
click at [1186, 100] on link "Create job" at bounding box center [1210, 101] width 124 height 28
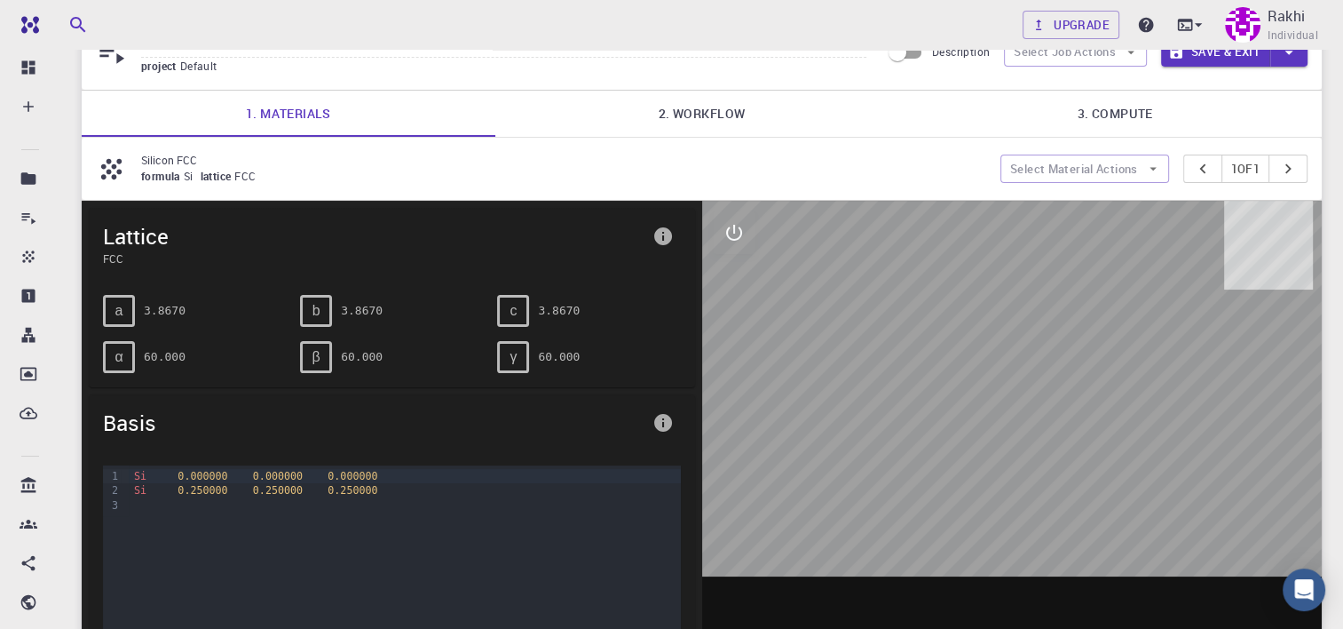
scroll to position [85, 0]
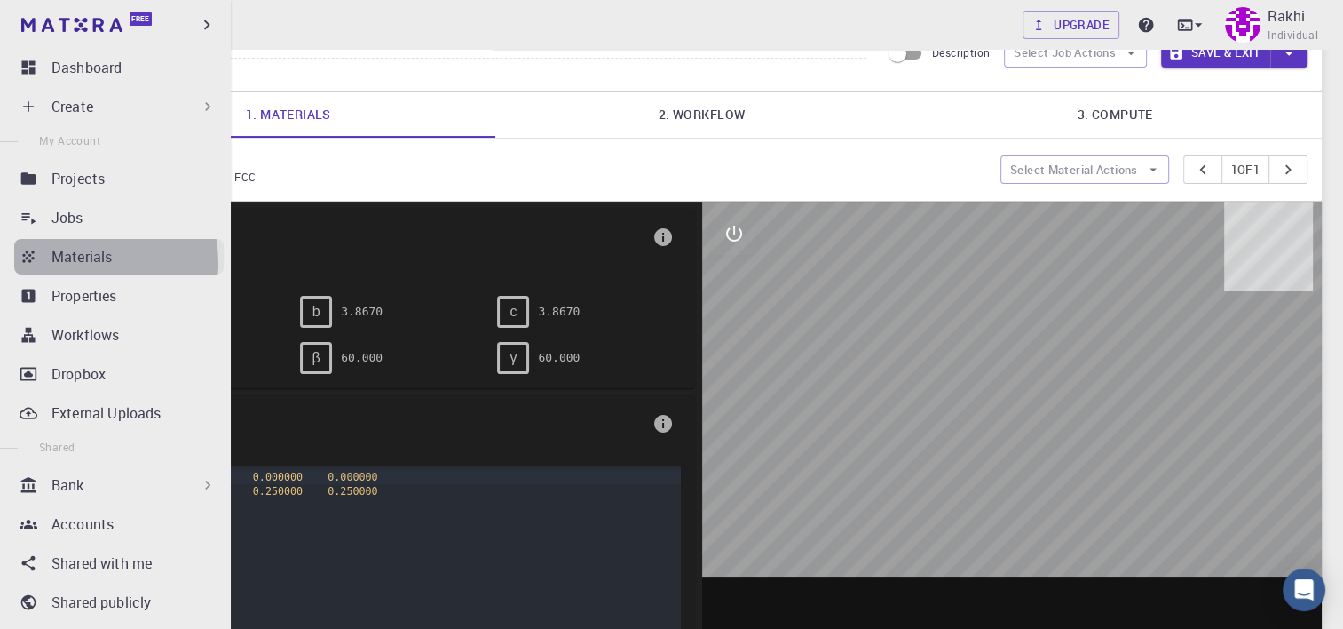
click at [84, 263] on p "Materials" at bounding box center [81, 256] width 60 height 21
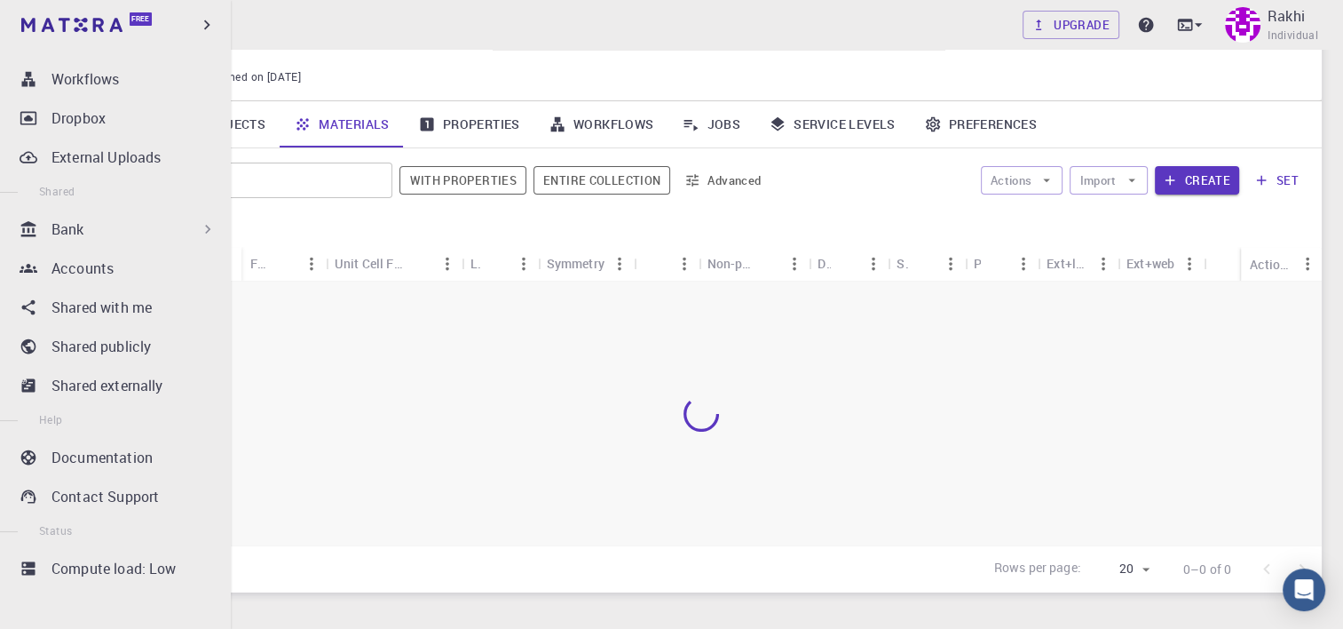
scroll to position [255, 0]
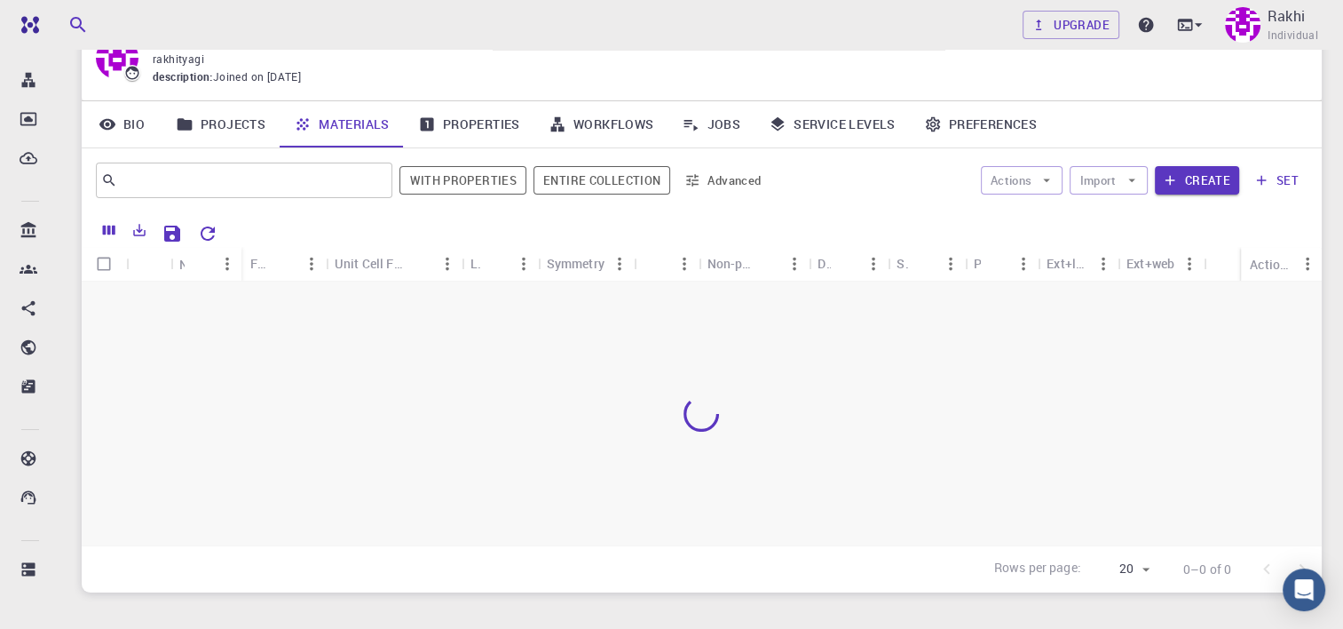
click at [462, 387] on div at bounding box center [702, 413] width 1240 height 264
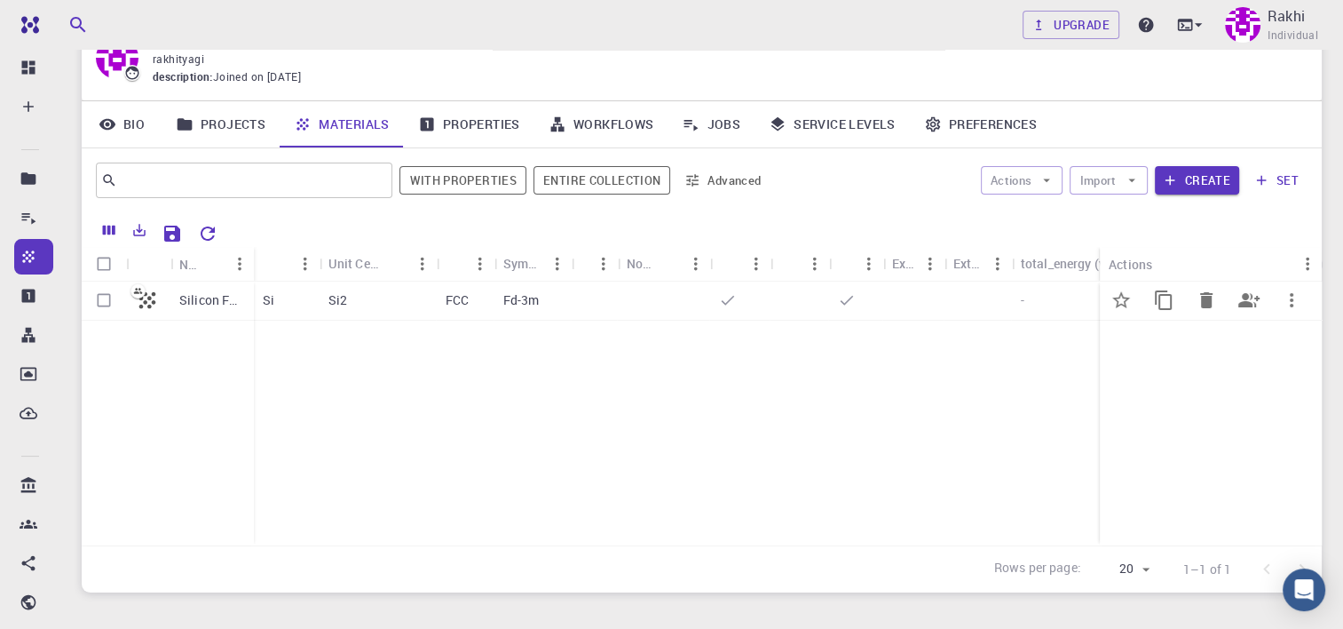
click at [146, 303] on icon at bounding box center [147, 300] width 17 height 17
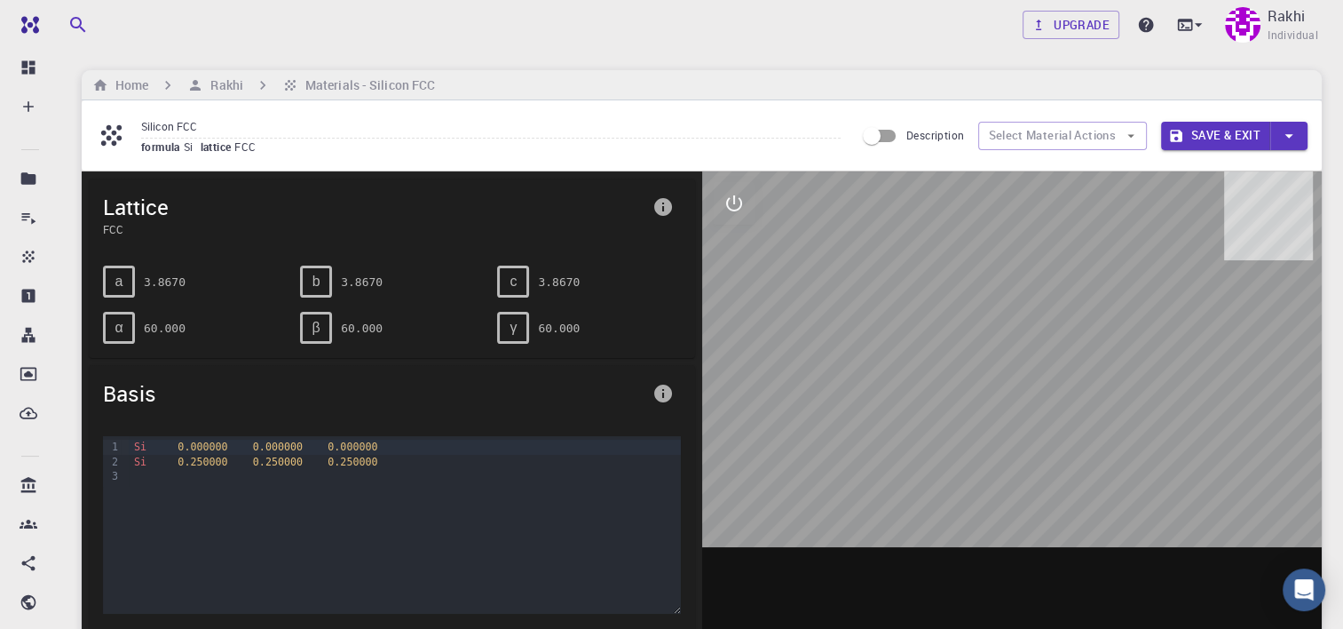
click at [123, 276] on div "a" at bounding box center [119, 281] width 32 height 32
click at [147, 441] on div "Si 0.000000 0.000000 0.000000" at bounding box center [404, 446] width 551 height 14
click at [389, 91] on h6 "Materials - Silicon FCC" at bounding box center [366, 85] width 137 height 20
click at [1103, 142] on button "Select Material Actions" at bounding box center [1062, 136] width 169 height 28
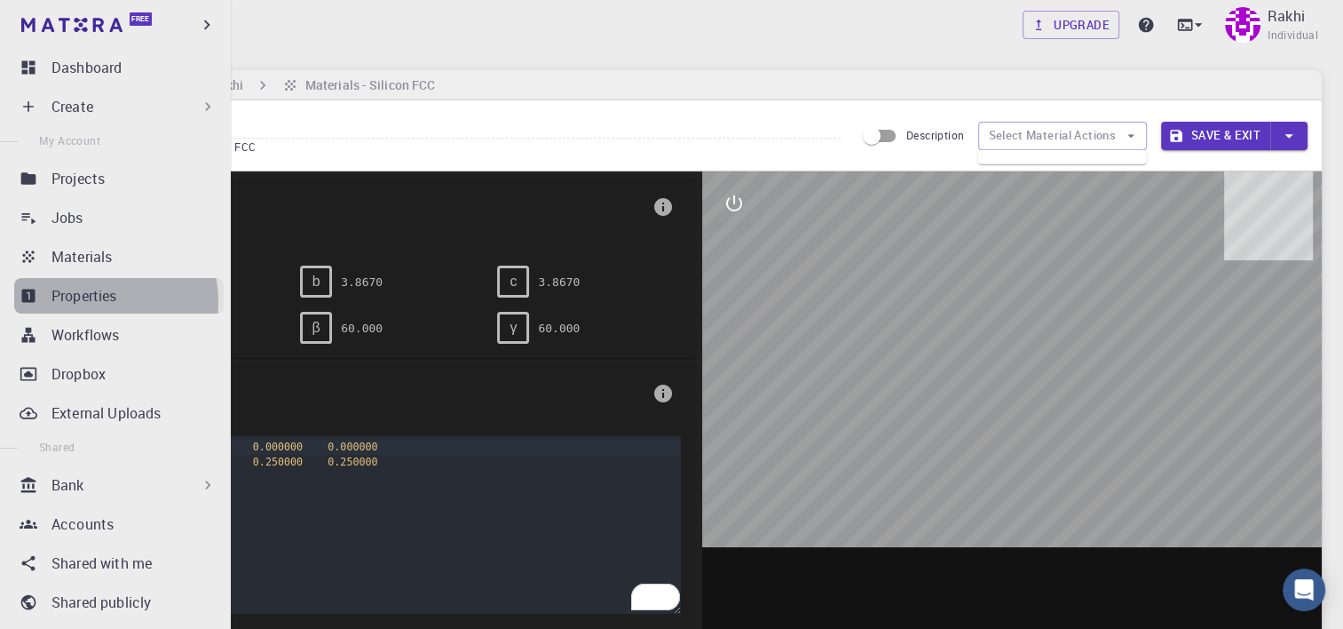
click at [78, 302] on p "Properties" at bounding box center [84, 295] width 66 height 21
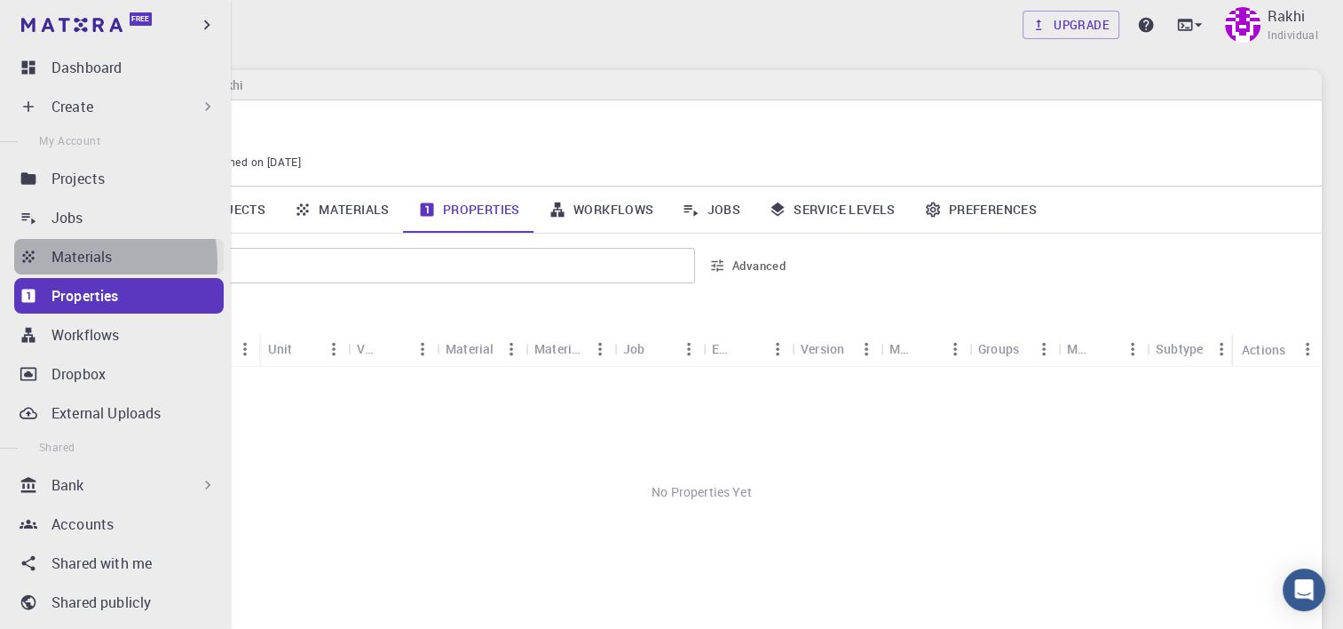
click at [78, 262] on p "Materials" at bounding box center [81, 256] width 60 height 21
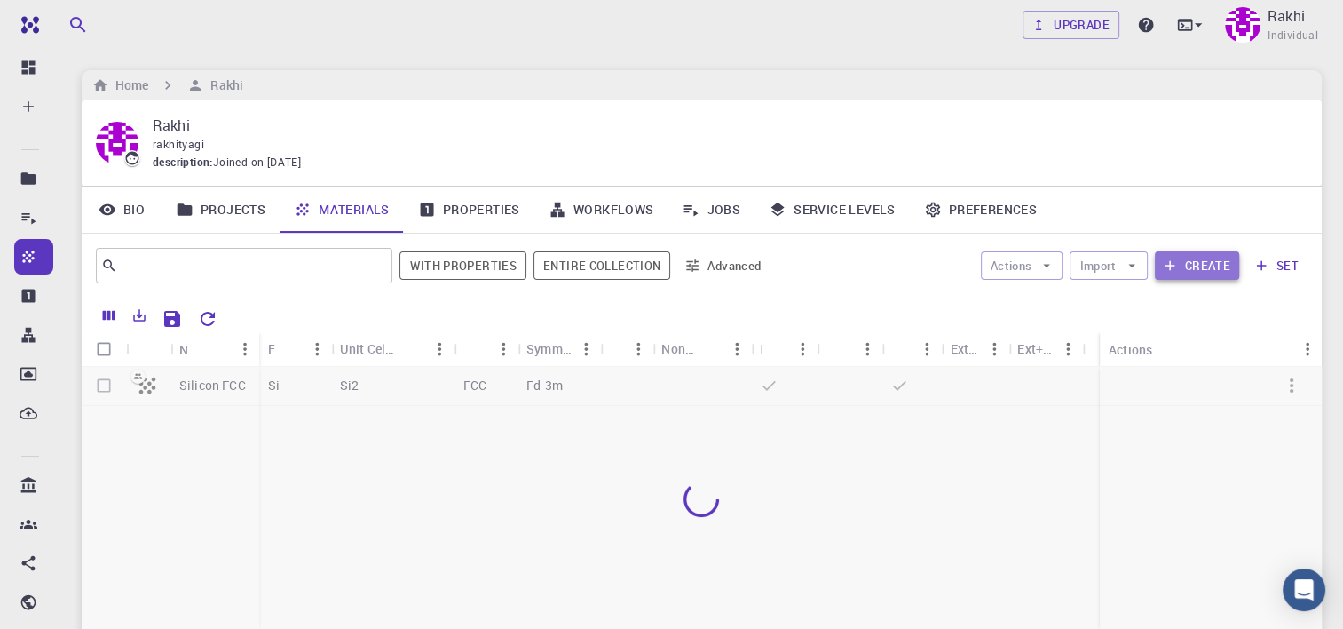
click at [1197, 266] on button "Create" at bounding box center [1197, 265] width 84 height 28
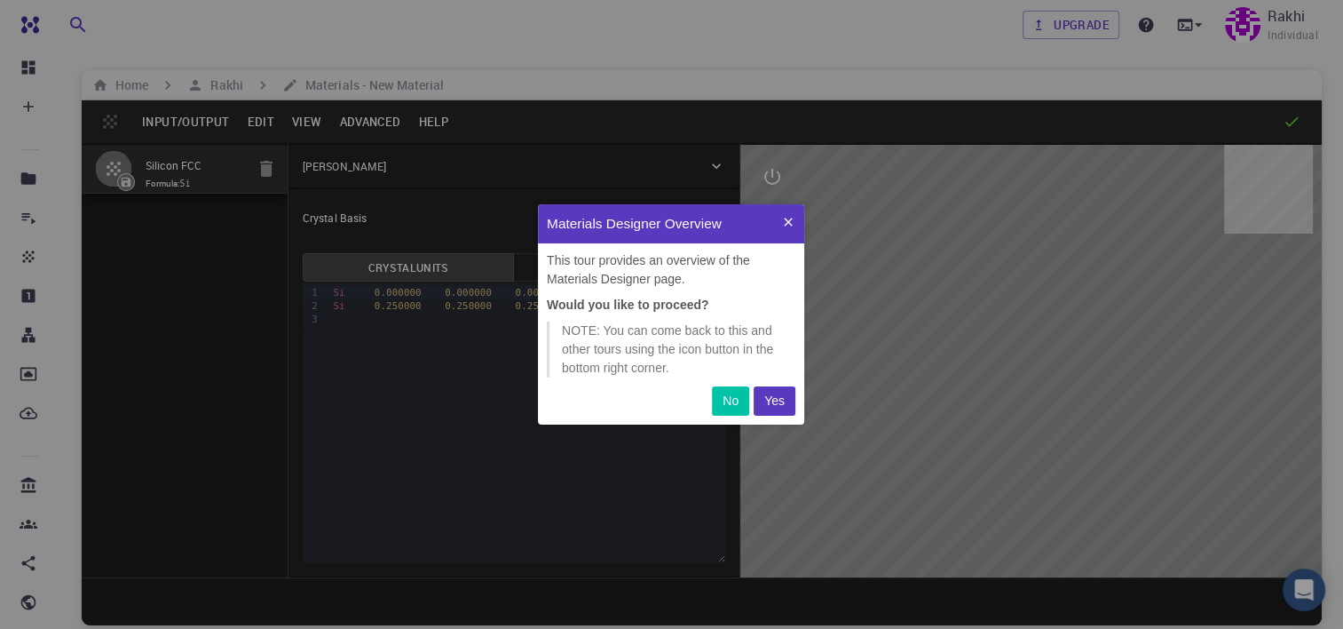
scroll to position [206, 252]
click at [778, 403] on p "Yes" at bounding box center [774, 401] width 20 height 19
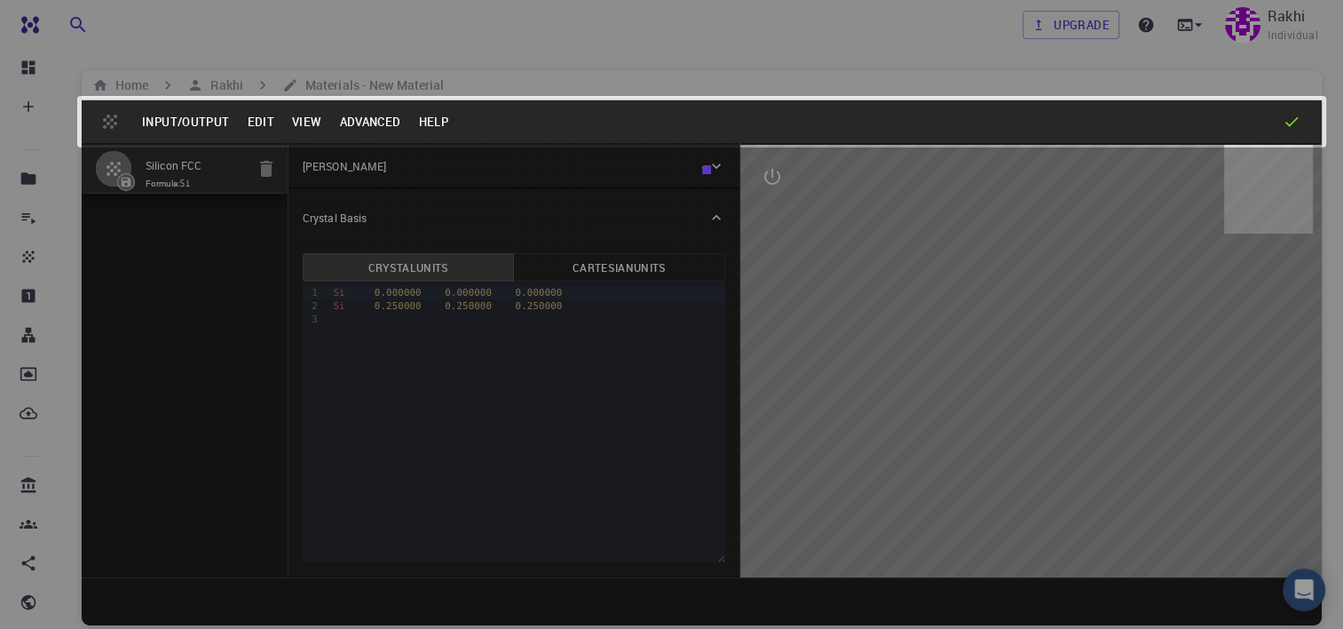
scroll to position [189, 252]
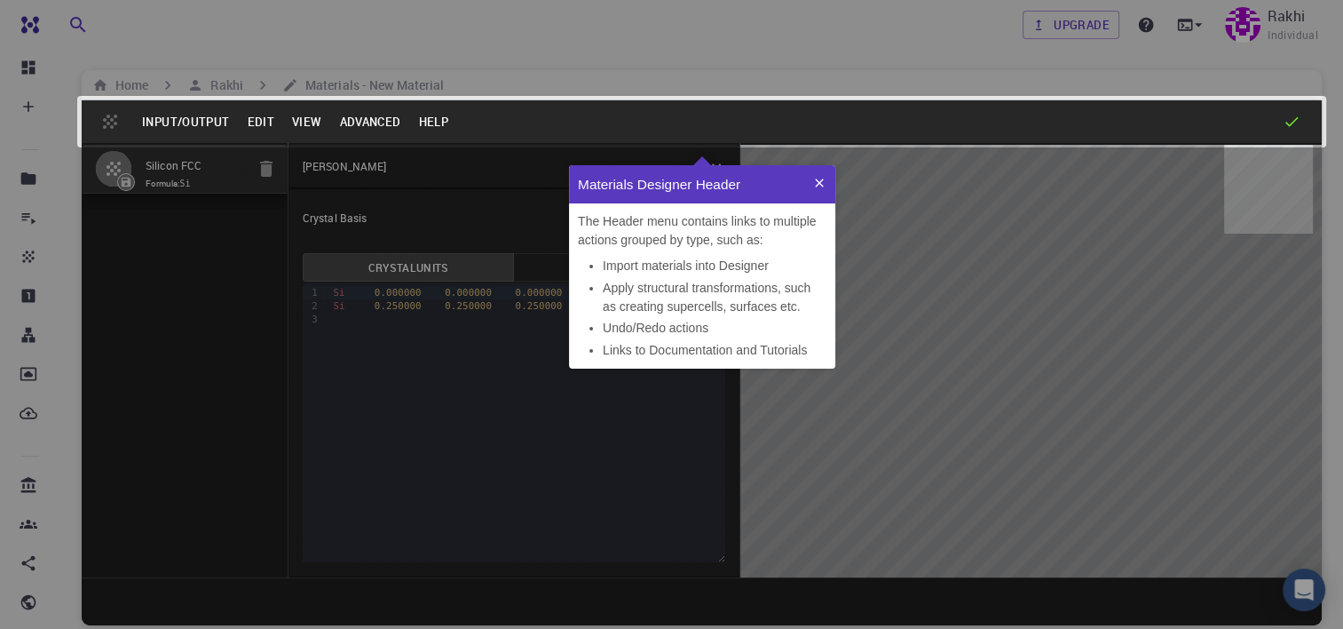
click at [812, 301] on li "Apply structural transformations, such as creating supercells, surfaces etc." at bounding box center [715, 297] width 224 height 37
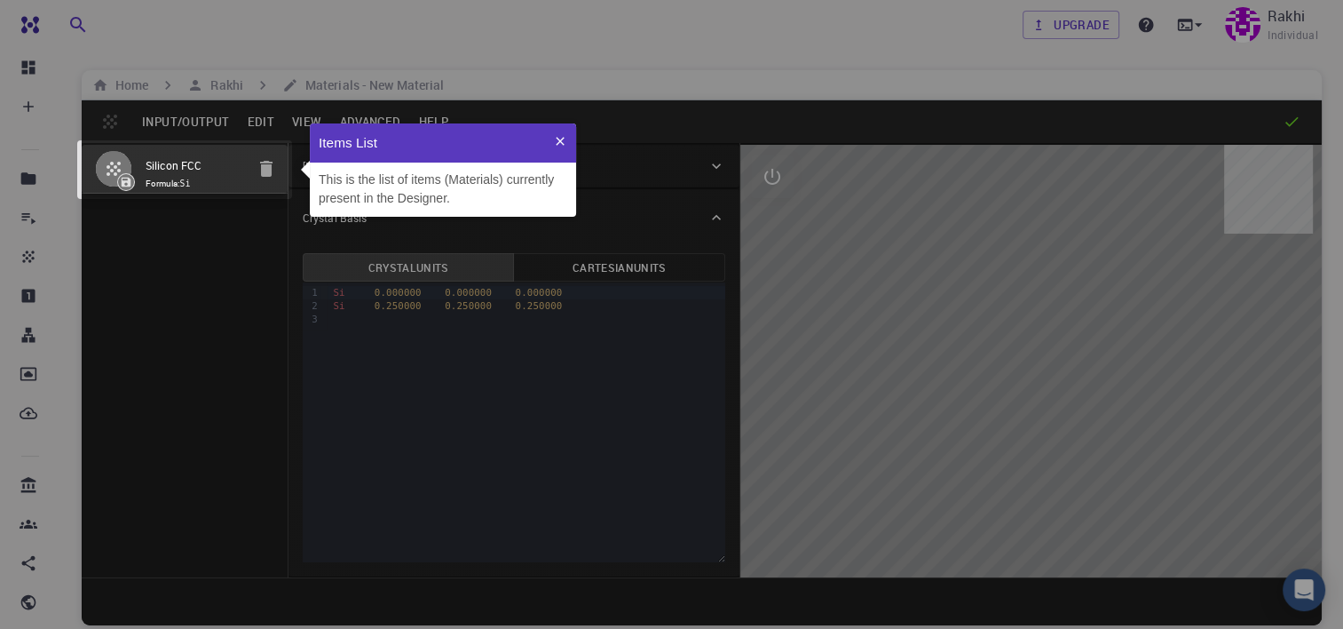
scroll to position [80, 252]
click at [266, 167] on div at bounding box center [185, 170] width 206 height 50
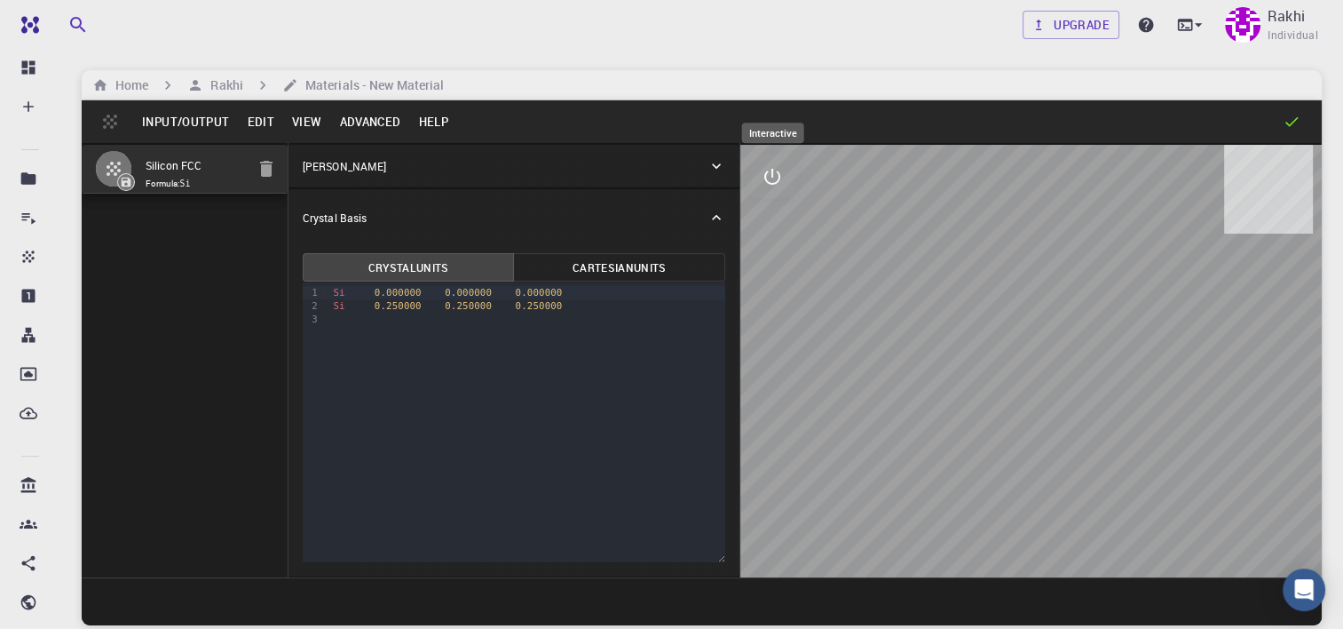
click at [779, 173] on icon "interactive" at bounding box center [772, 176] width 21 height 21
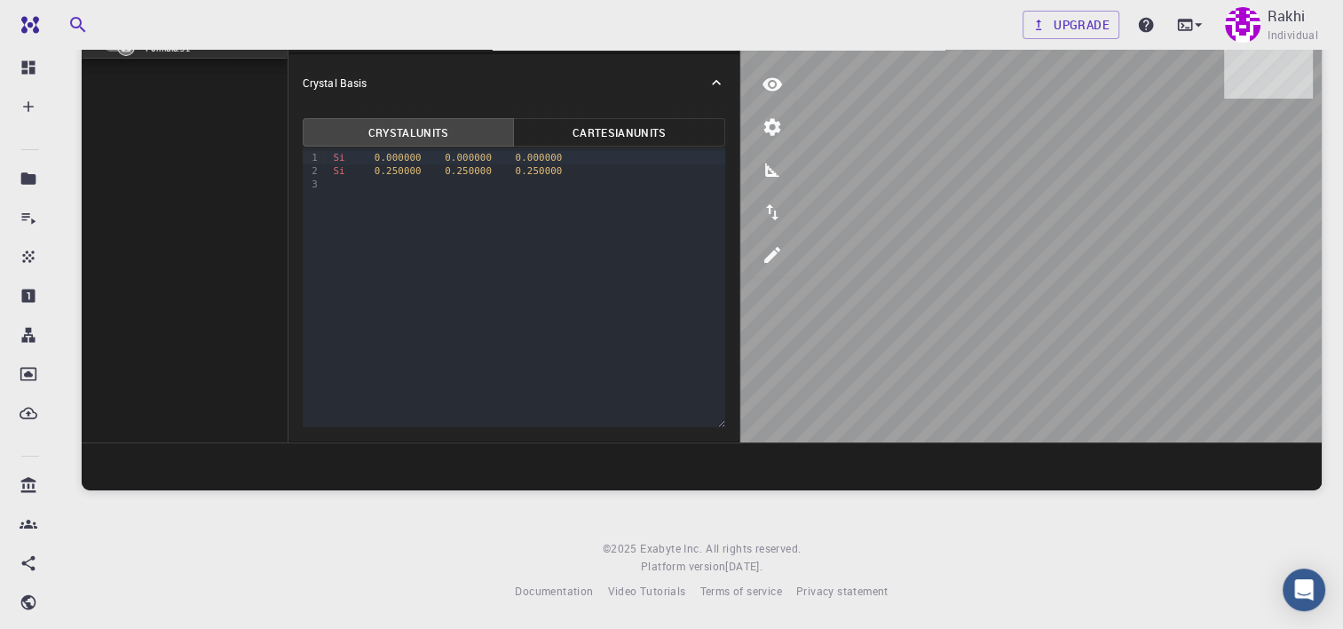
scroll to position [0, 0]
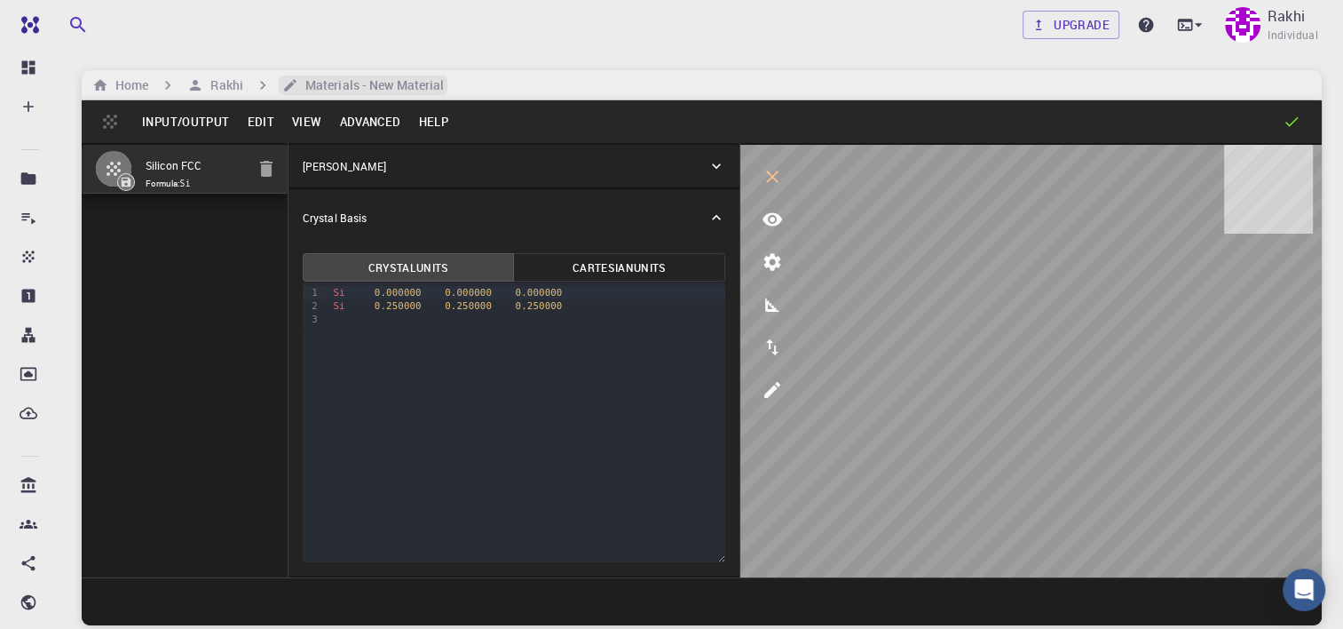
click at [360, 82] on h6 "Materials - New Material" at bounding box center [371, 85] width 146 height 20
click at [765, 215] on icon "view" at bounding box center [773, 219] width 20 height 13
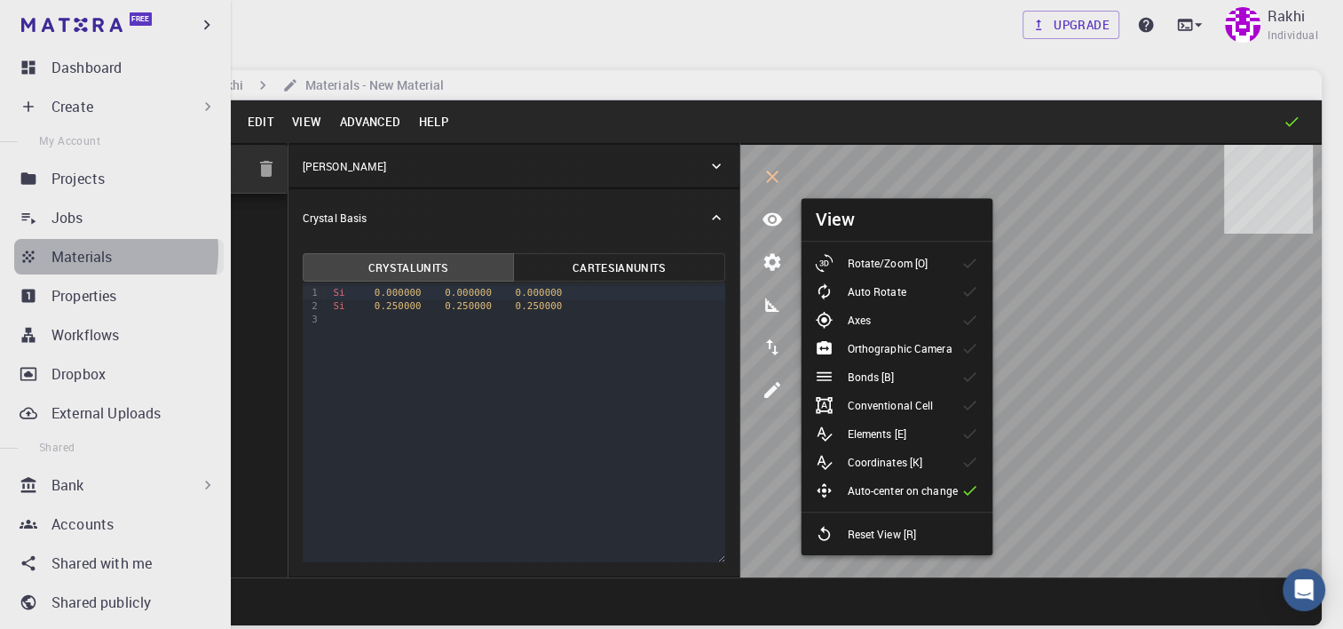
click at [91, 251] on p "Materials" at bounding box center [81, 256] width 60 height 21
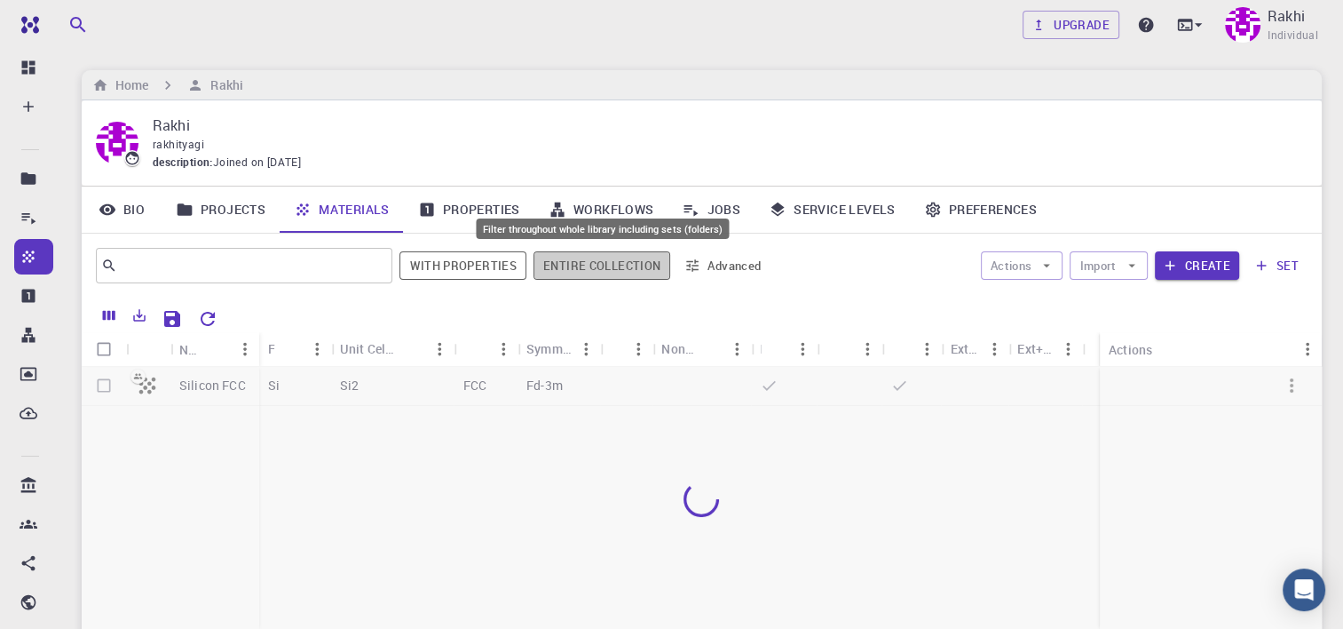
click at [616, 256] on button "Entire collection" at bounding box center [602, 265] width 137 height 28
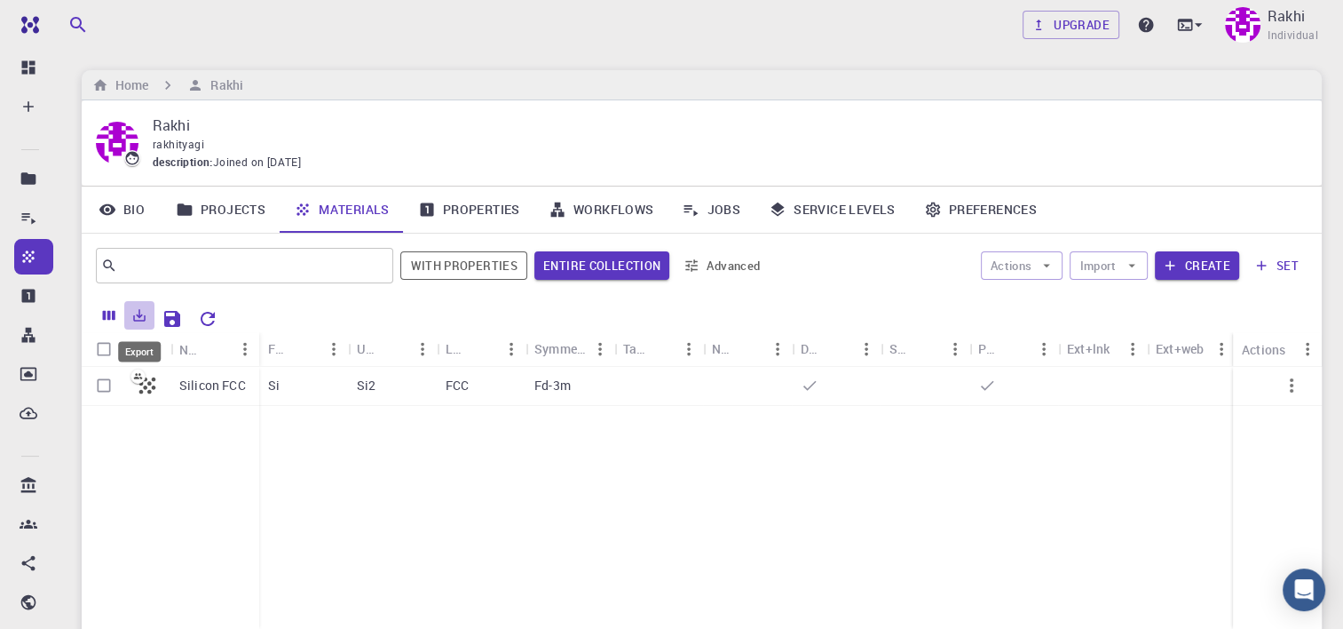
click at [139, 317] on icon "Export" at bounding box center [139, 315] width 16 height 16
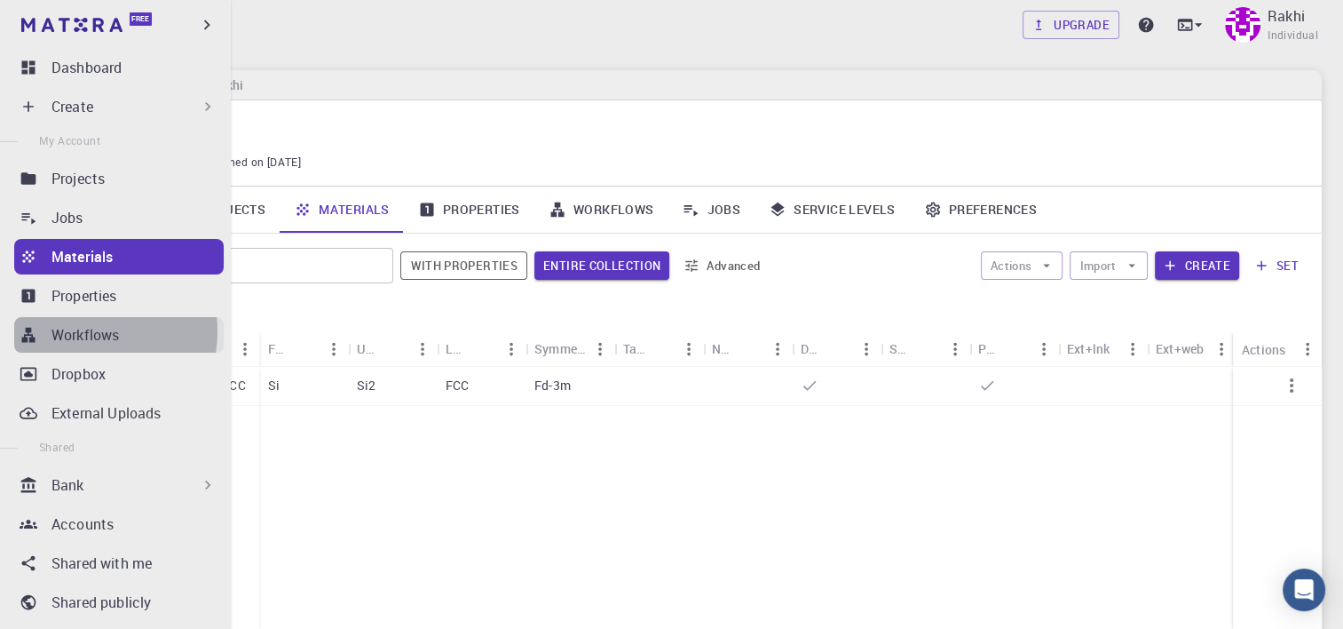
click at [78, 331] on p "Workflows" at bounding box center [84, 334] width 67 height 21
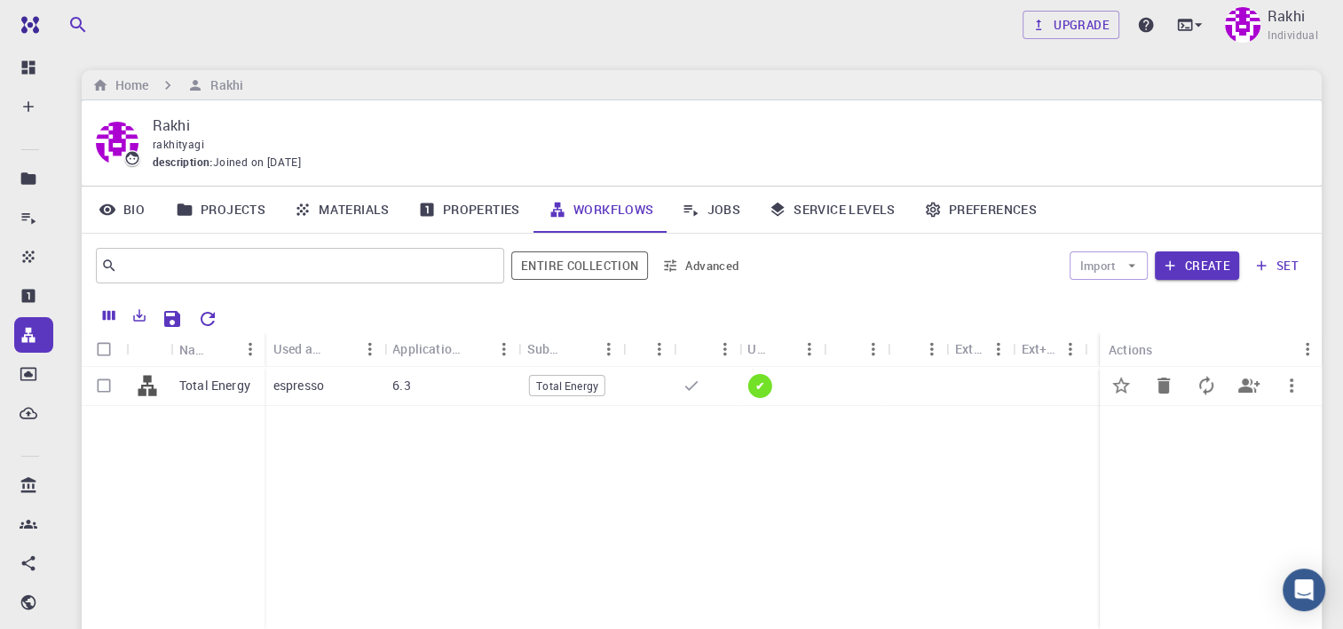
click at [248, 396] on div "Total Energy" at bounding box center [217, 386] width 94 height 39
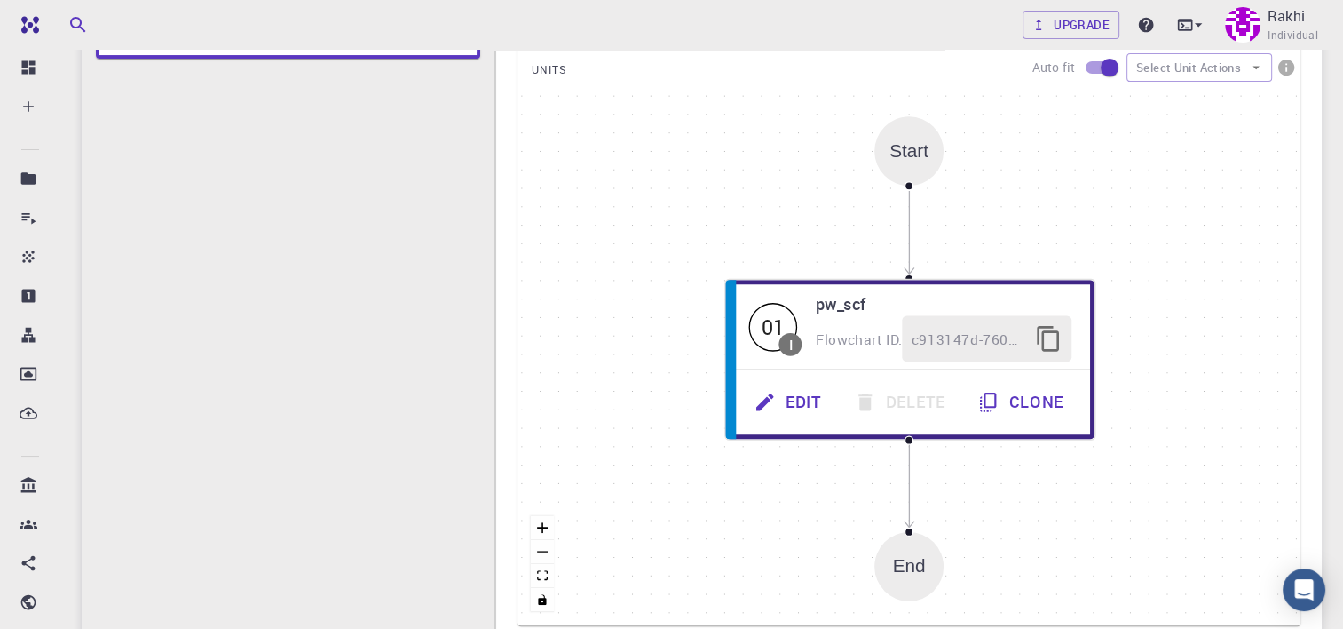
scroll to position [341, 0]
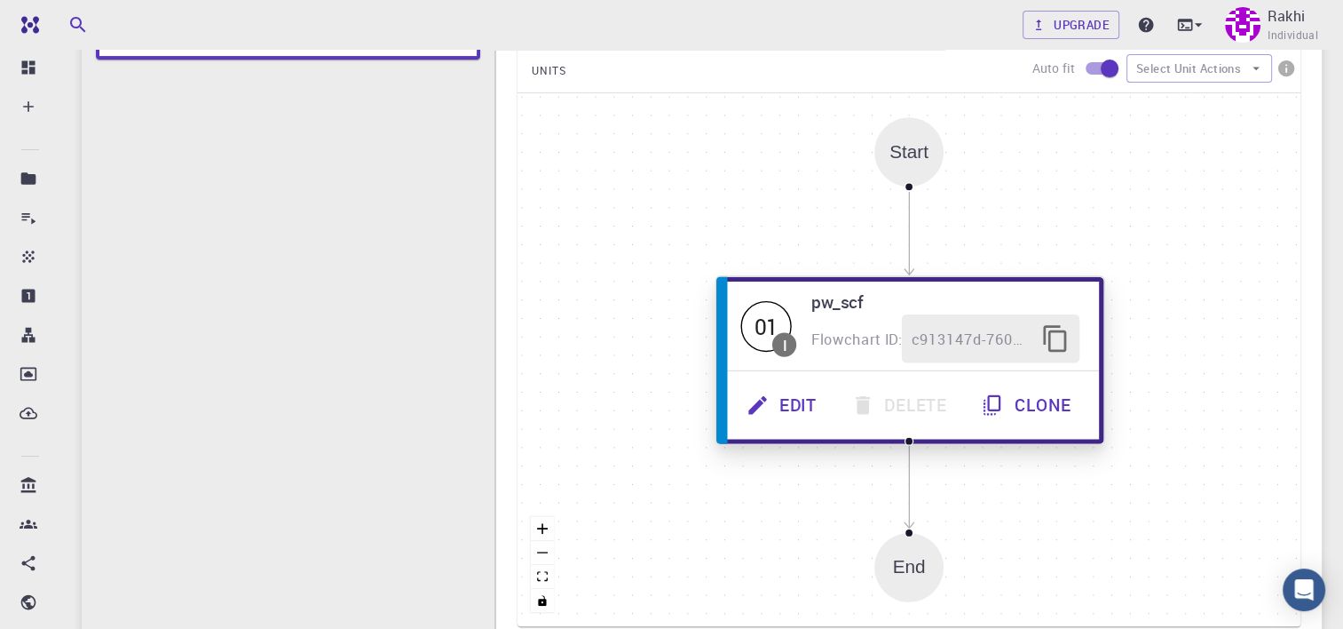
click at [786, 408] on button "Edit" at bounding box center [783, 405] width 105 height 49
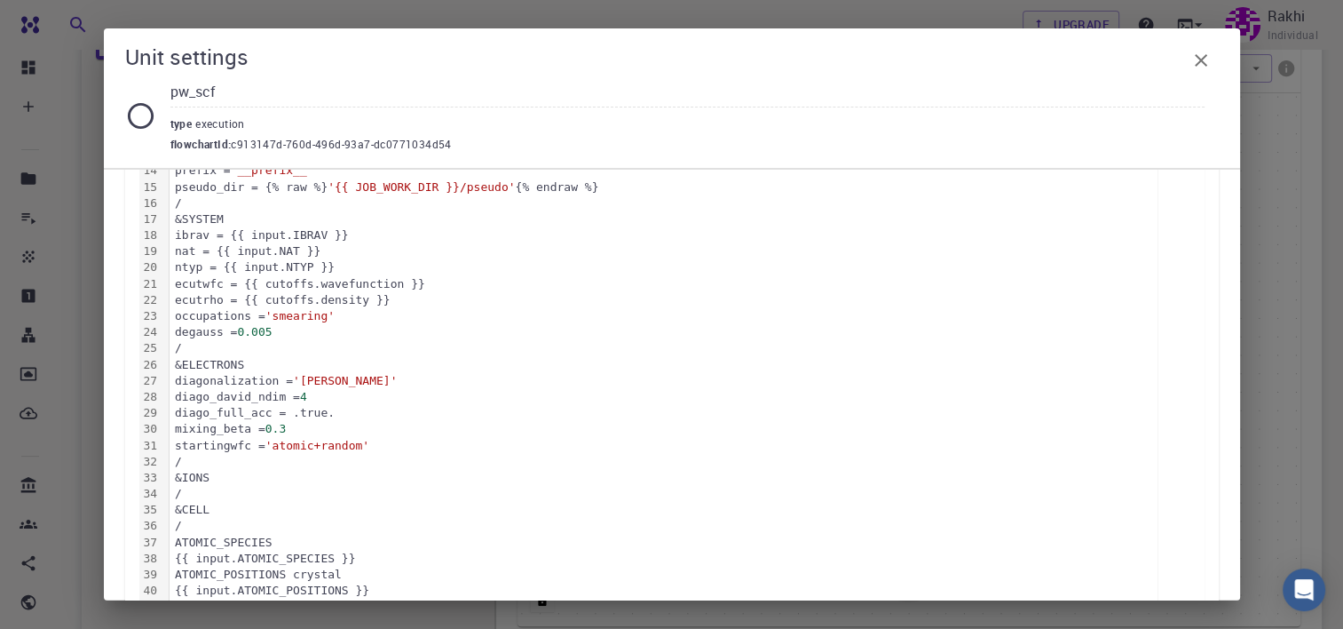
scroll to position [687, 0]
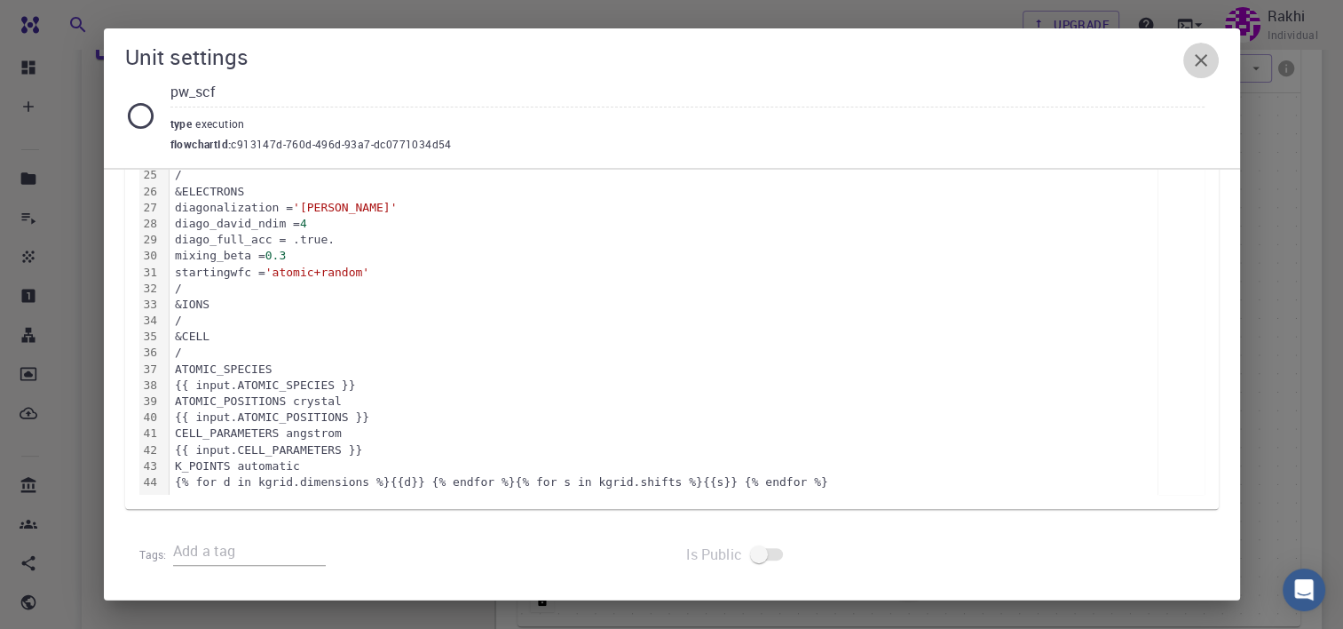
click at [1194, 67] on icon "button" at bounding box center [1201, 60] width 21 height 21
